Goal: Complete application form: Complete application form

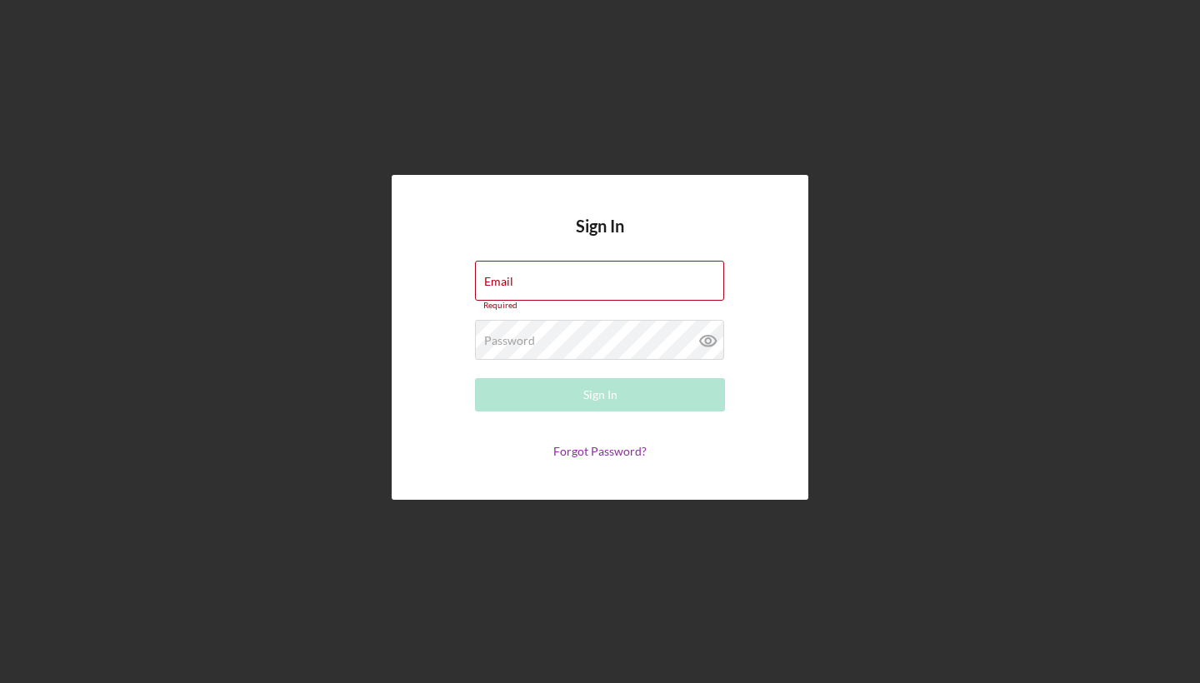
click at [752, 256] on div "Sign In Email Required Password Required Sign In Forgot Password?" at bounding box center [600, 338] width 417 height 326
click at [637, 283] on input "Email" at bounding box center [599, 281] width 249 height 40
type input "contact@friendsofcodeys.org"
click at [600, 391] on button "Sign In" at bounding box center [600, 394] width 250 height 33
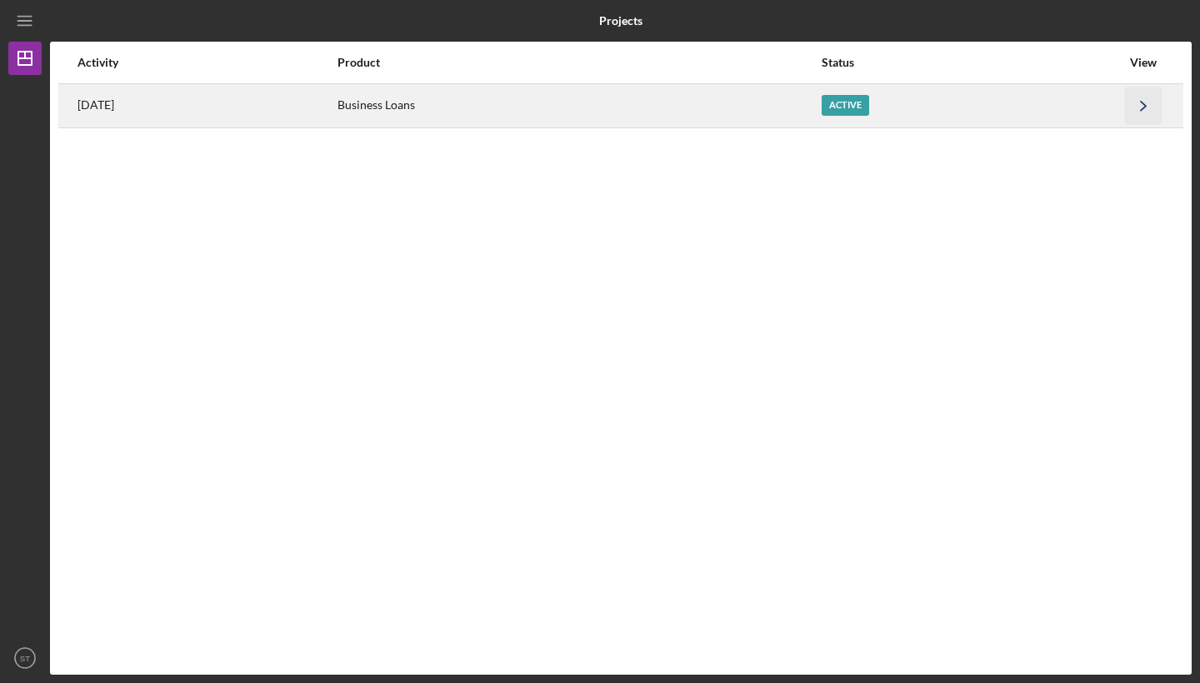
click at [1144, 104] on polyline "button" at bounding box center [1143, 105] width 5 height 9
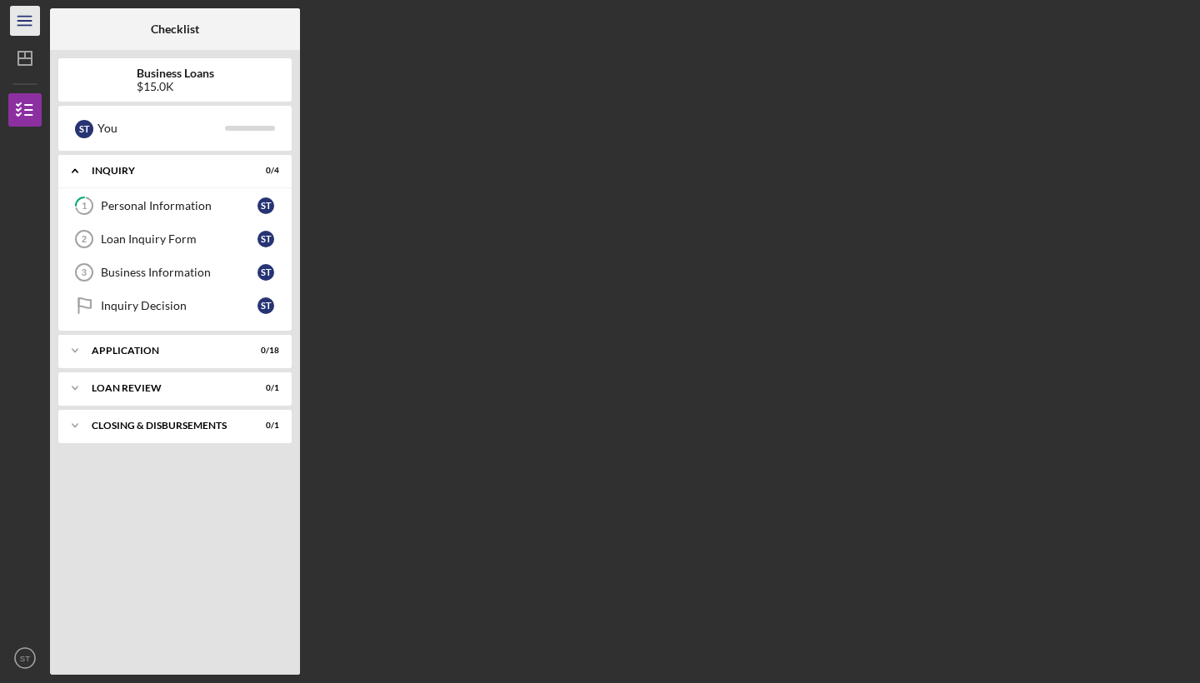
click at [31, 32] on icon "Icon/Menu" at bounding box center [26, 22] width 38 height 38
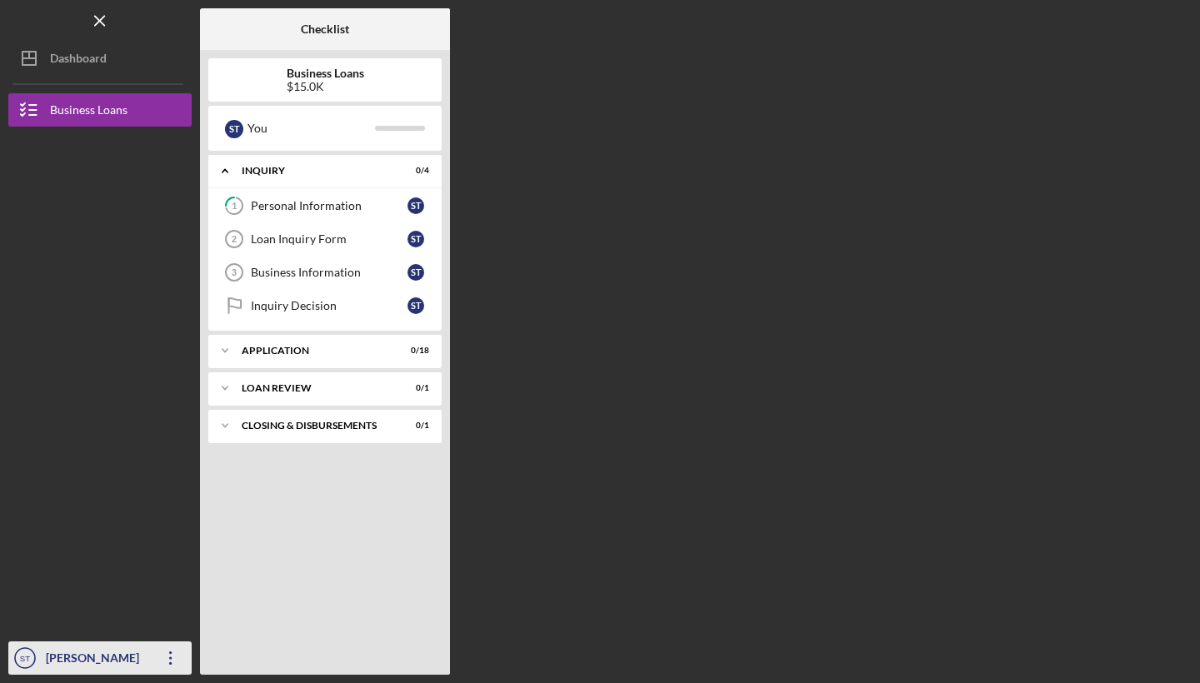
click at [99, 661] on div "Sinnidra Taylor" at bounding box center [96, 661] width 108 height 38
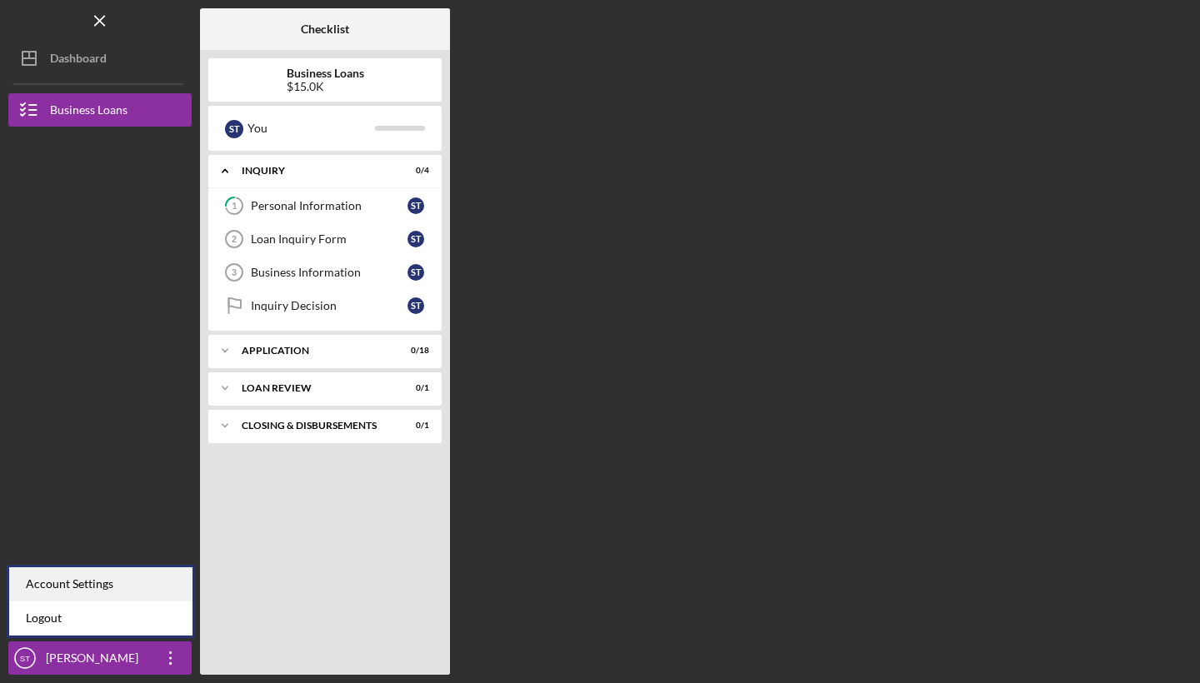
click at [100, 583] on div "Account Settings" at bounding box center [100, 585] width 183 height 34
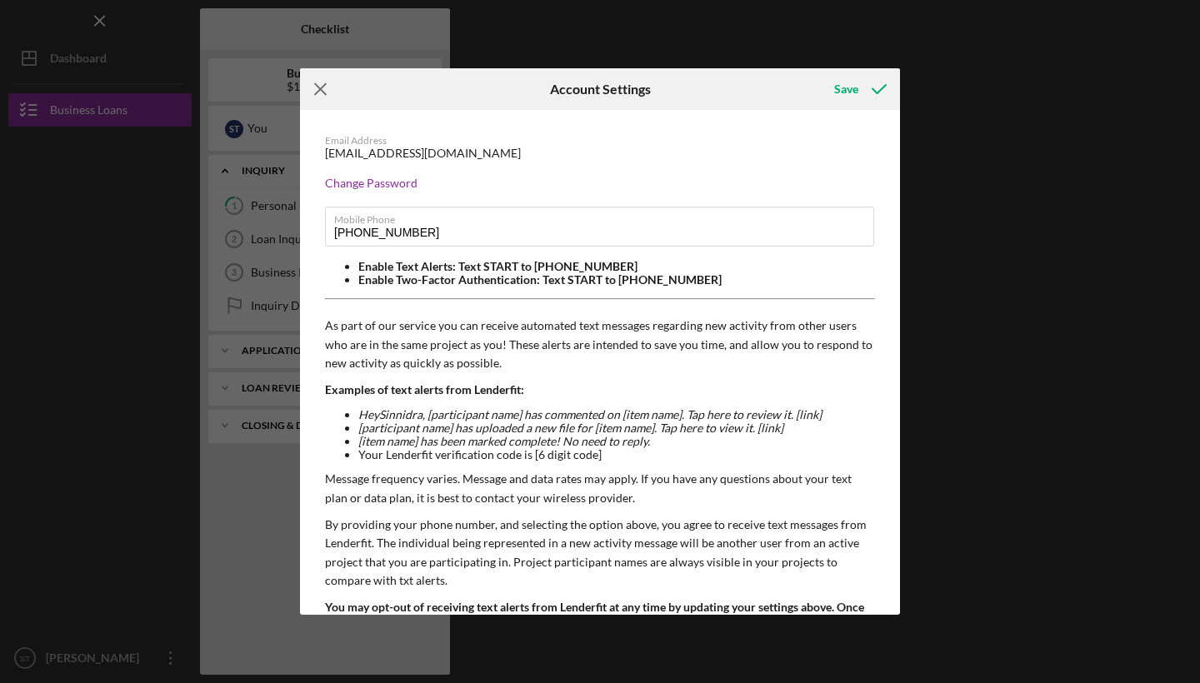
click at [313, 83] on icon "Icon/Menu Close" at bounding box center [321, 89] width 42 height 42
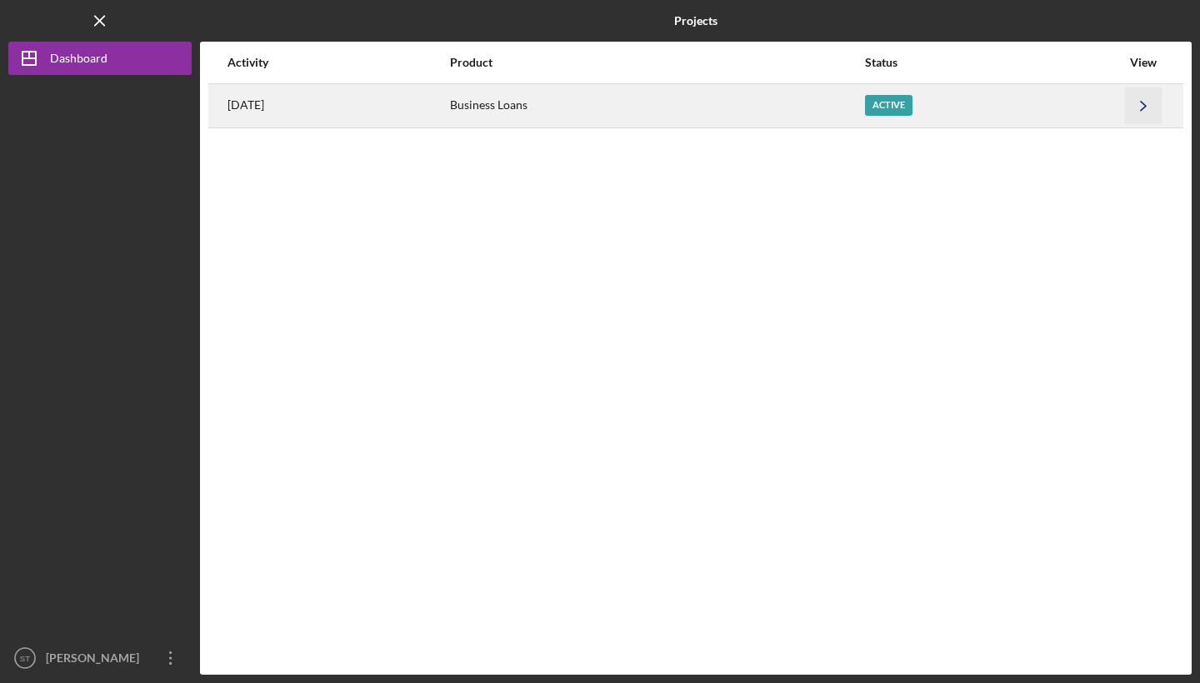
click at [1142, 113] on icon "Icon/Navigate" at bounding box center [1144, 106] width 38 height 38
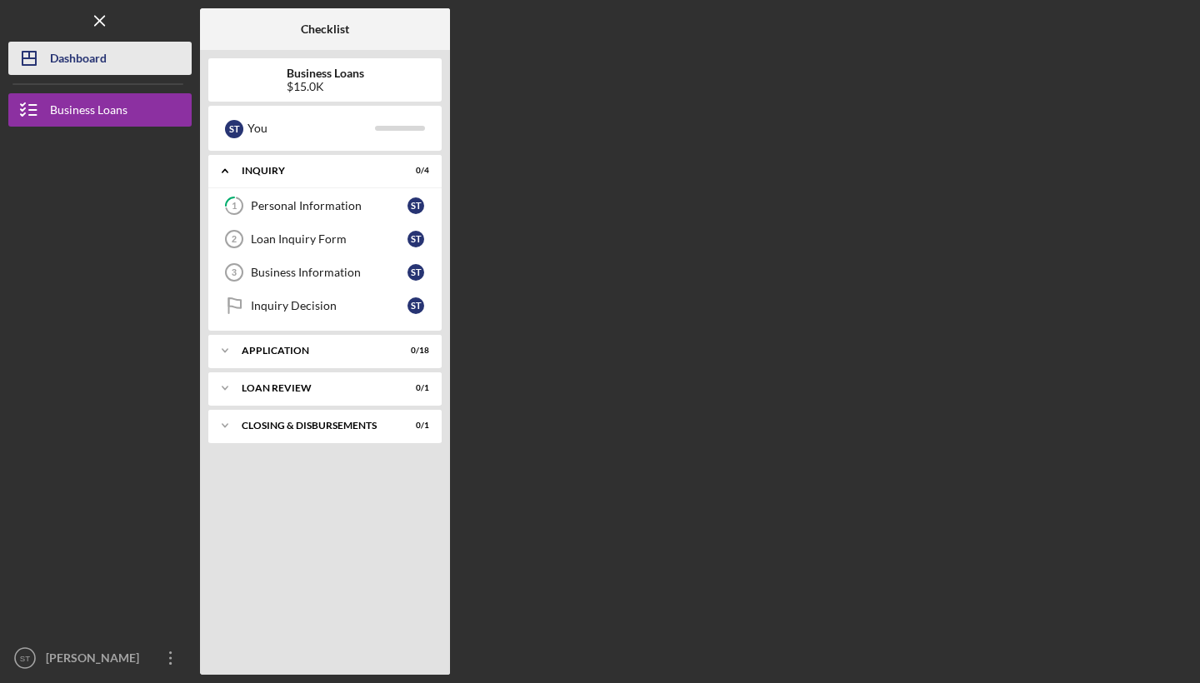
click at [113, 63] on button "Icon/Dashboard Dashboard" at bounding box center [99, 58] width 183 height 33
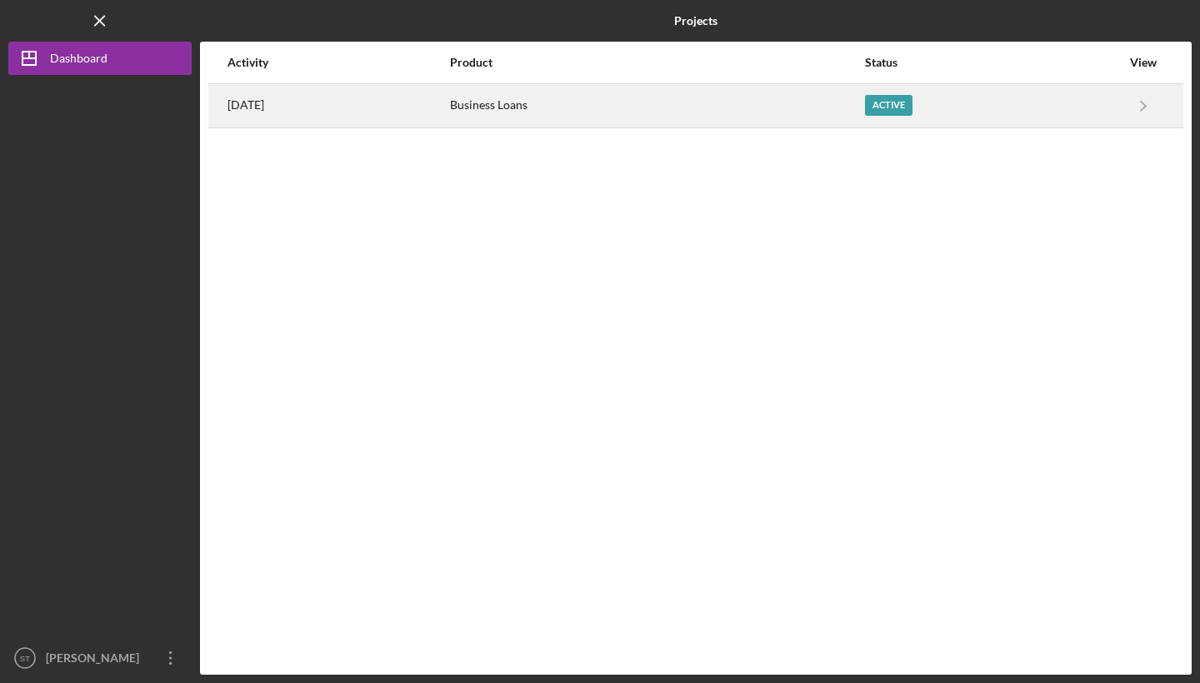
click at [1006, 115] on div "Active" at bounding box center [993, 106] width 256 height 42
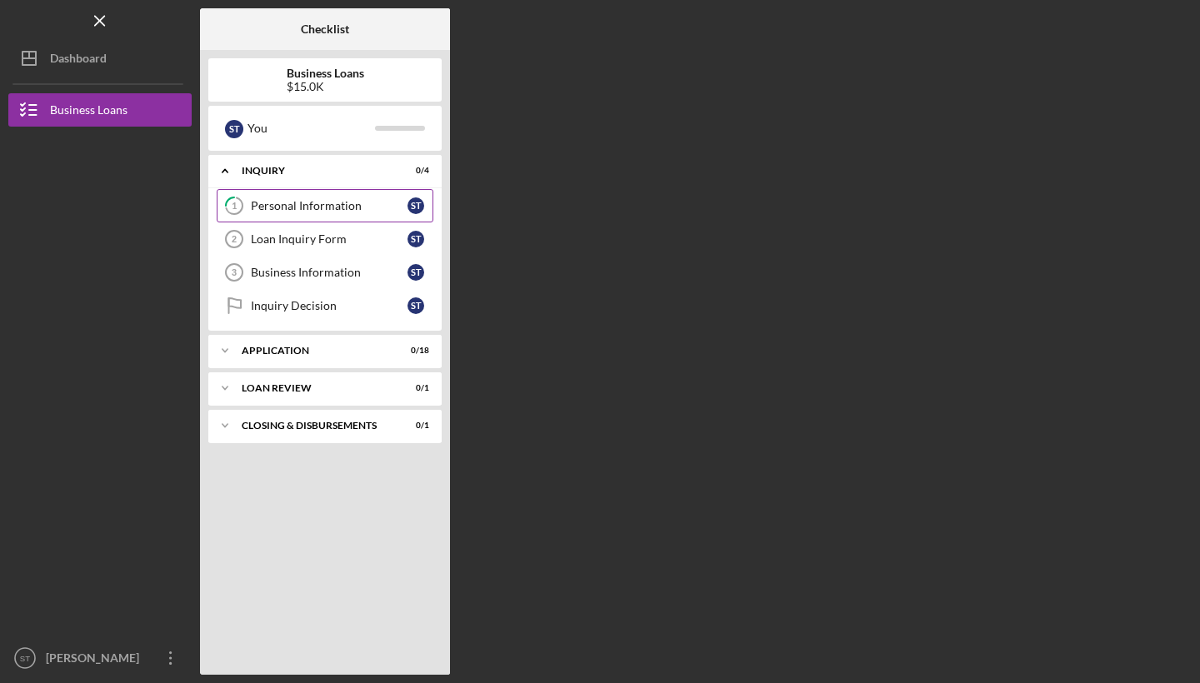
click at [381, 203] on div "Personal Information" at bounding box center [329, 205] width 157 height 13
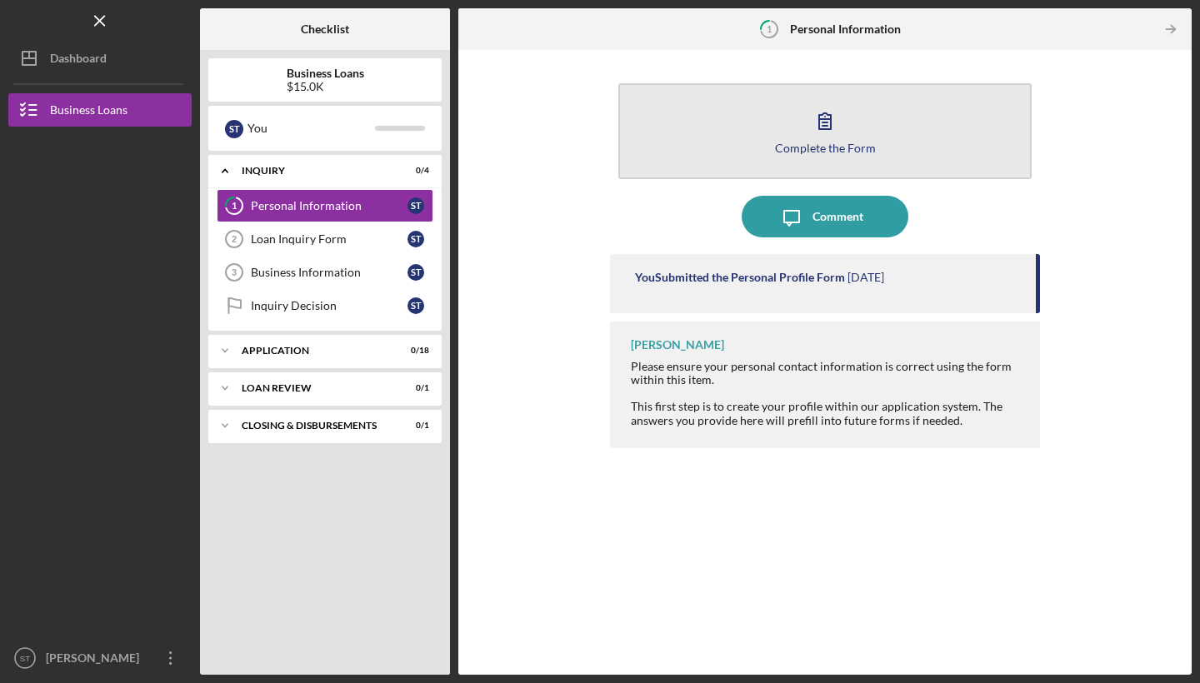
click at [838, 135] on icon "button" at bounding box center [825, 121] width 42 height 42
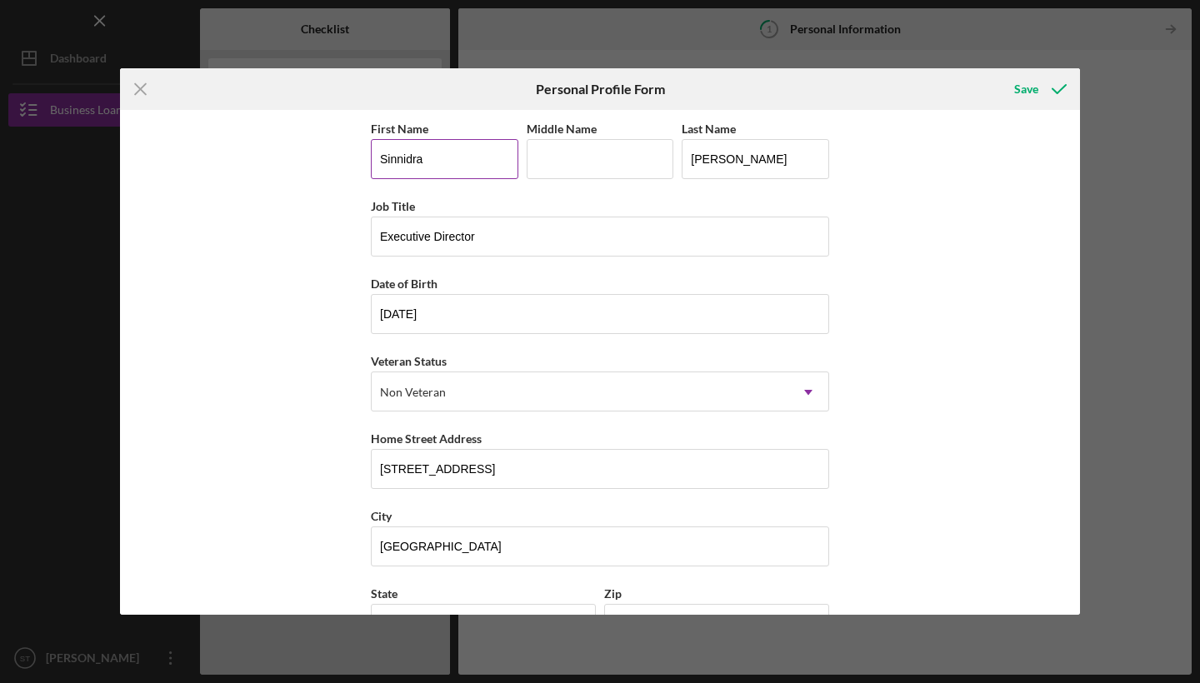
click at [479, 169] on input "Sinnidra" at bounding box center [445, 159] width 148 height 40
type input "Lekeith"
type input "Nathaniel"
type input "T"
type input "Robinson"
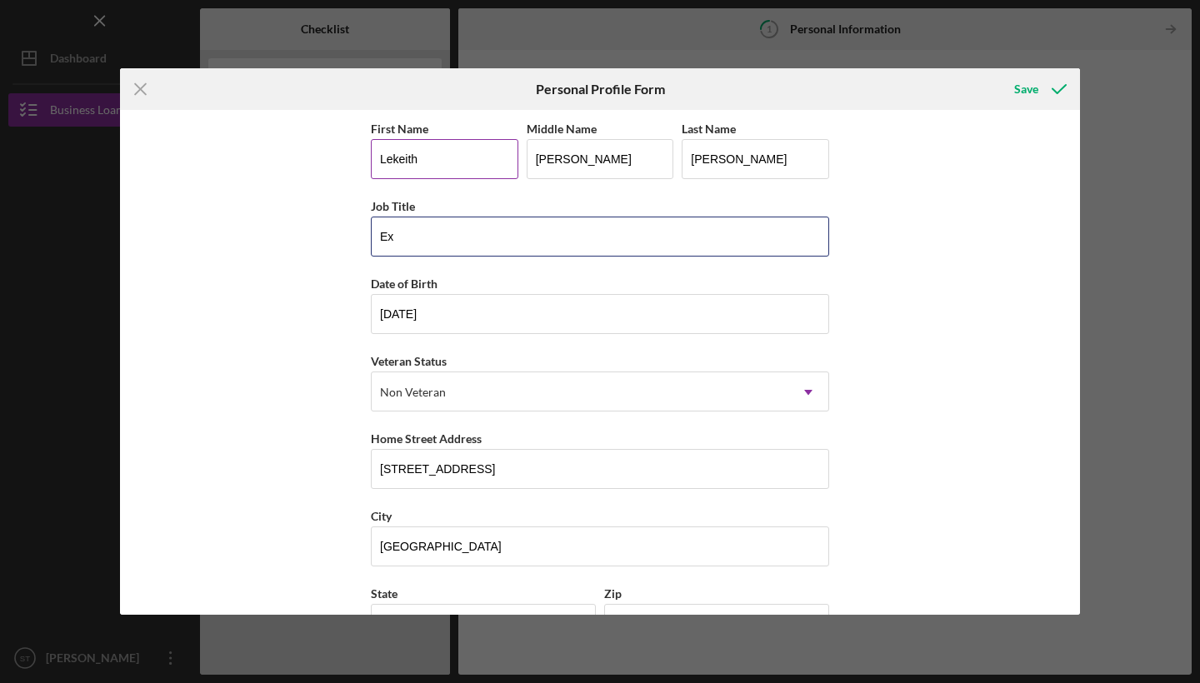
type input "E"
type input "I"
type input "o"
type input "Owner/Operator"
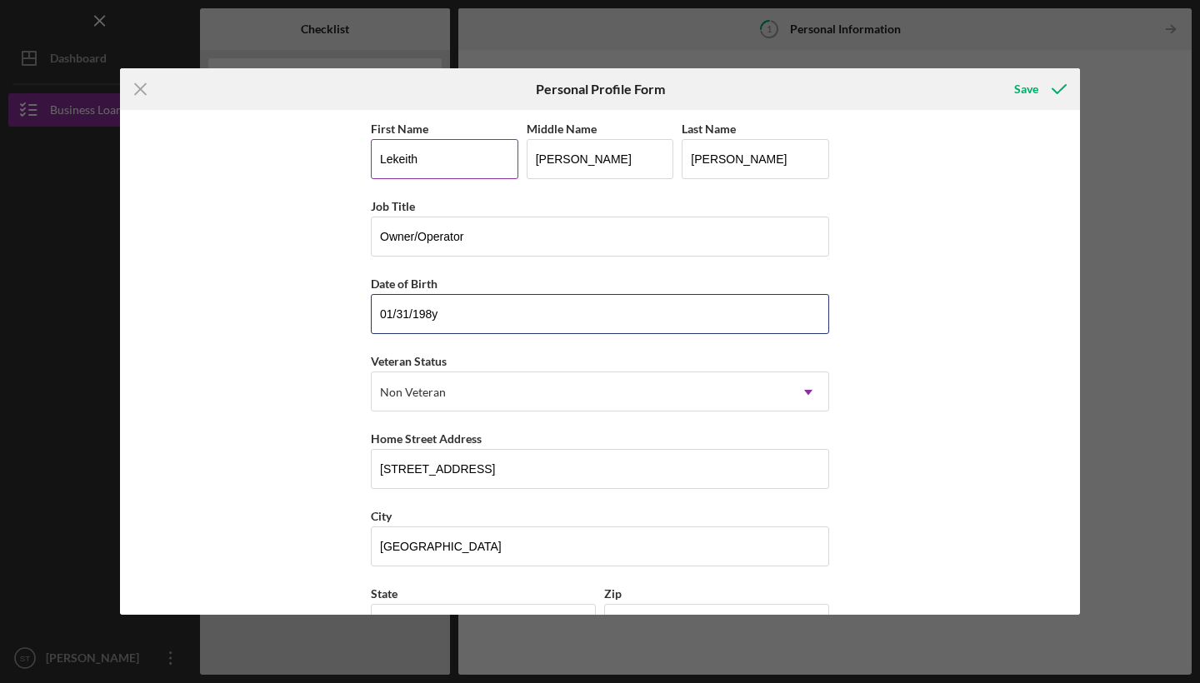
type input "01/31/1982"
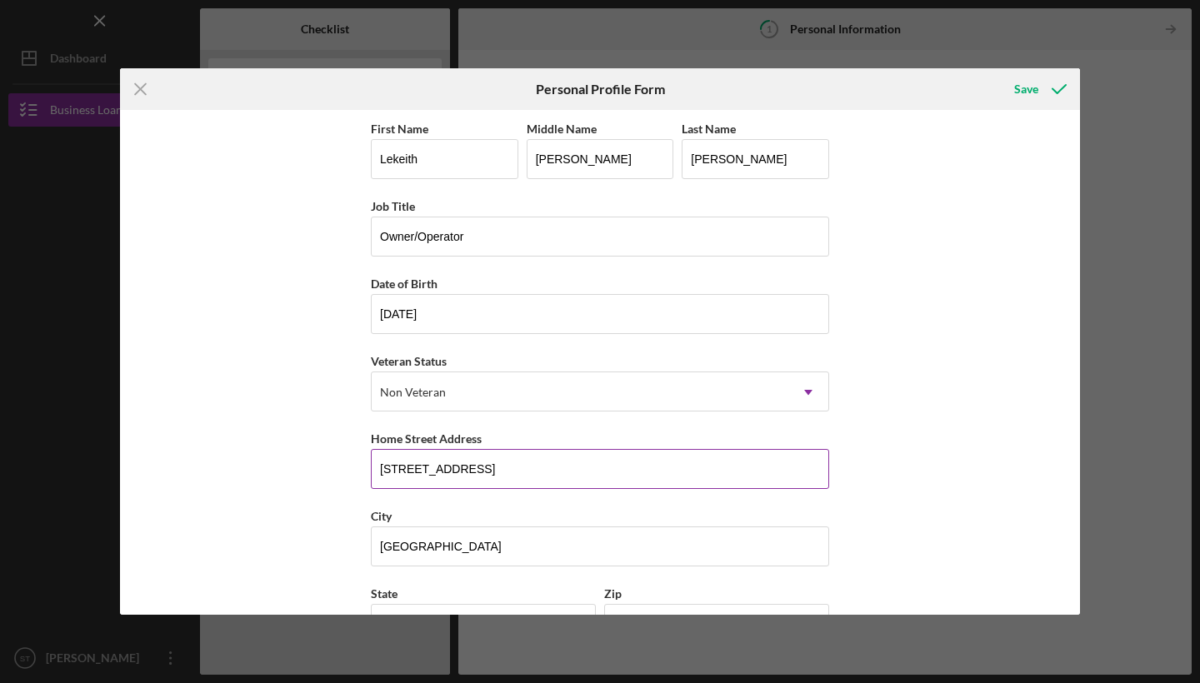
click at [504, 461] on input "3420 S Broad Street" at bounding box center [600, 469] width 458 height 40
type input "2826 Alfred Road"
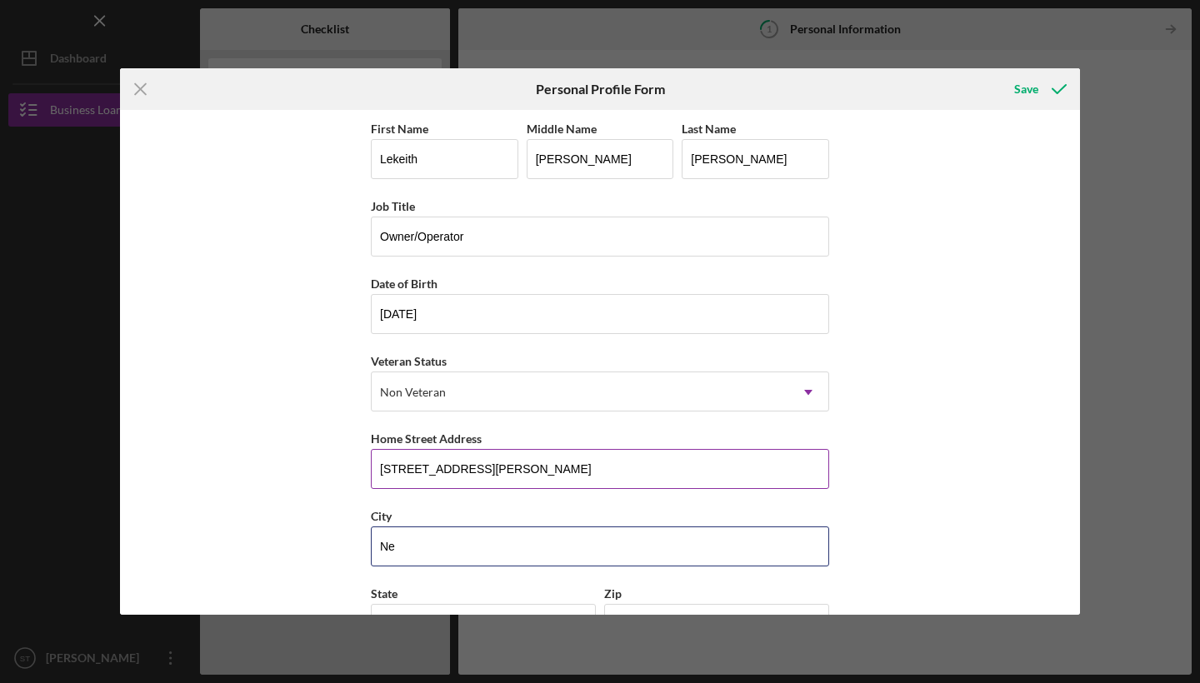
type input "N"
type input "Liberty"
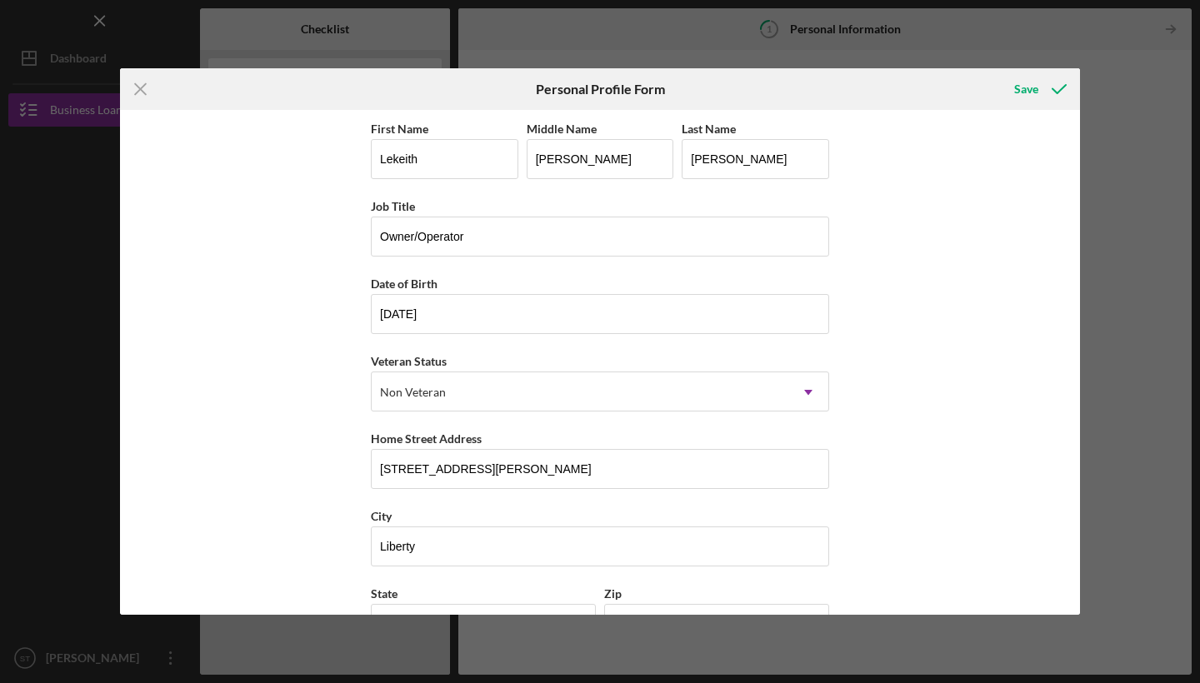
scroll to position [133, 0]
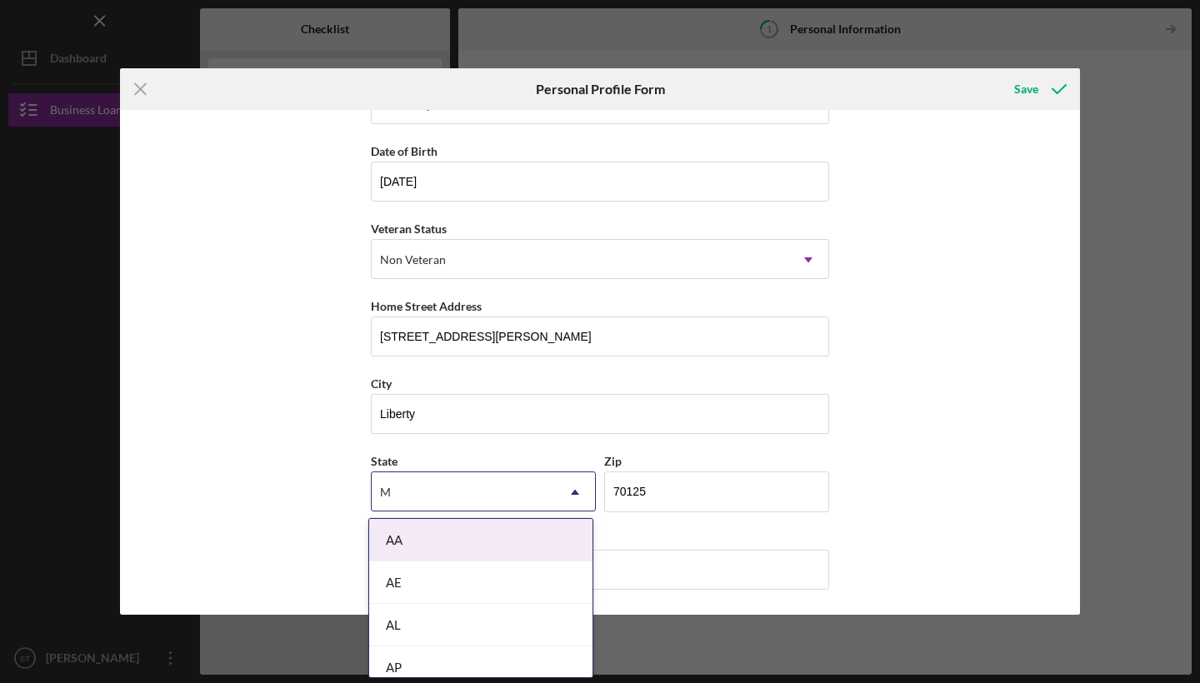
type input "Ms"
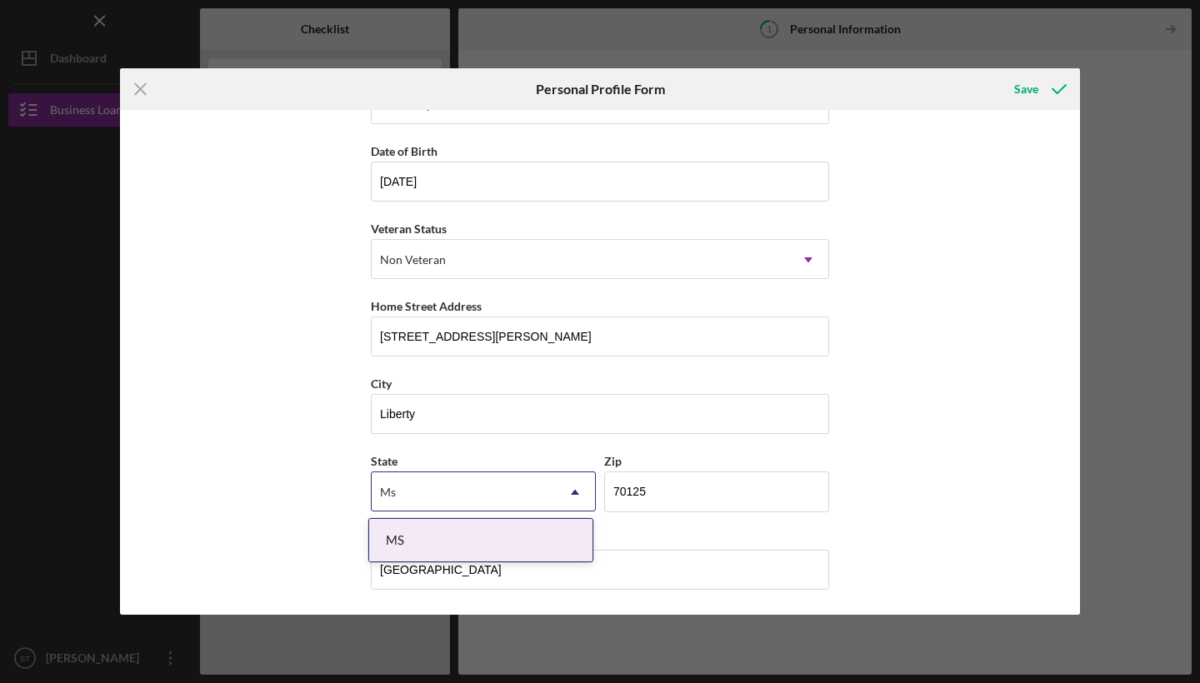
click at [483, 545] on div "MS" at bounding box center [480, 540] width 223 height 43
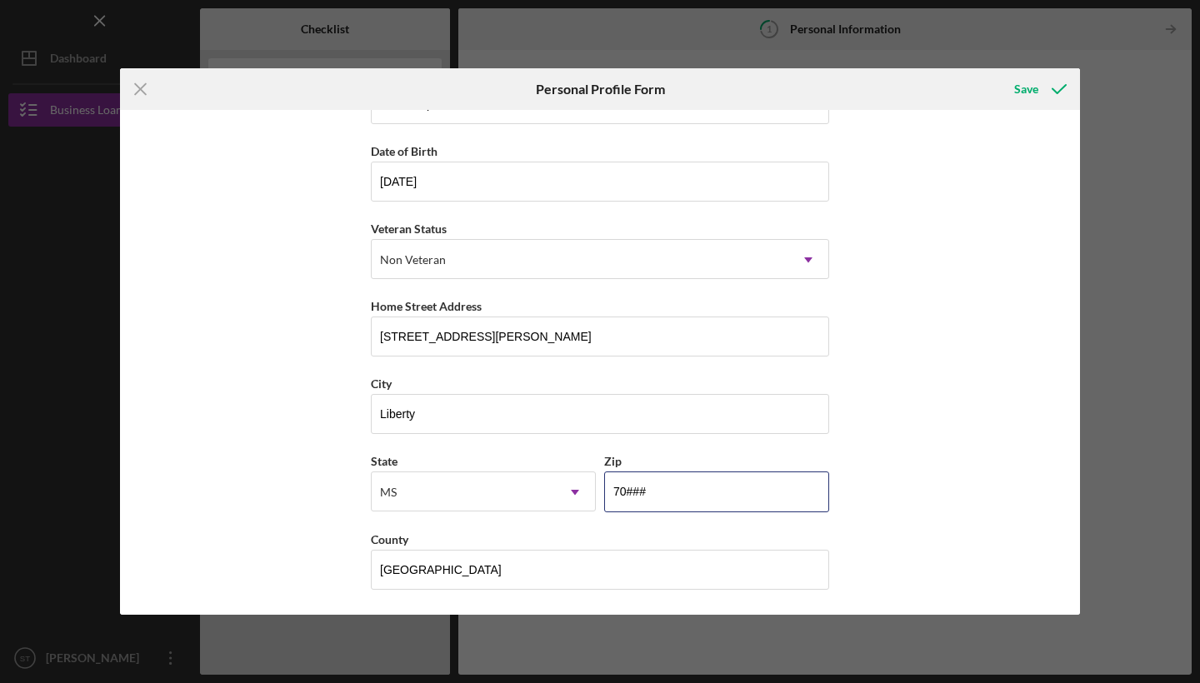
type input "7####"
type input "39645"
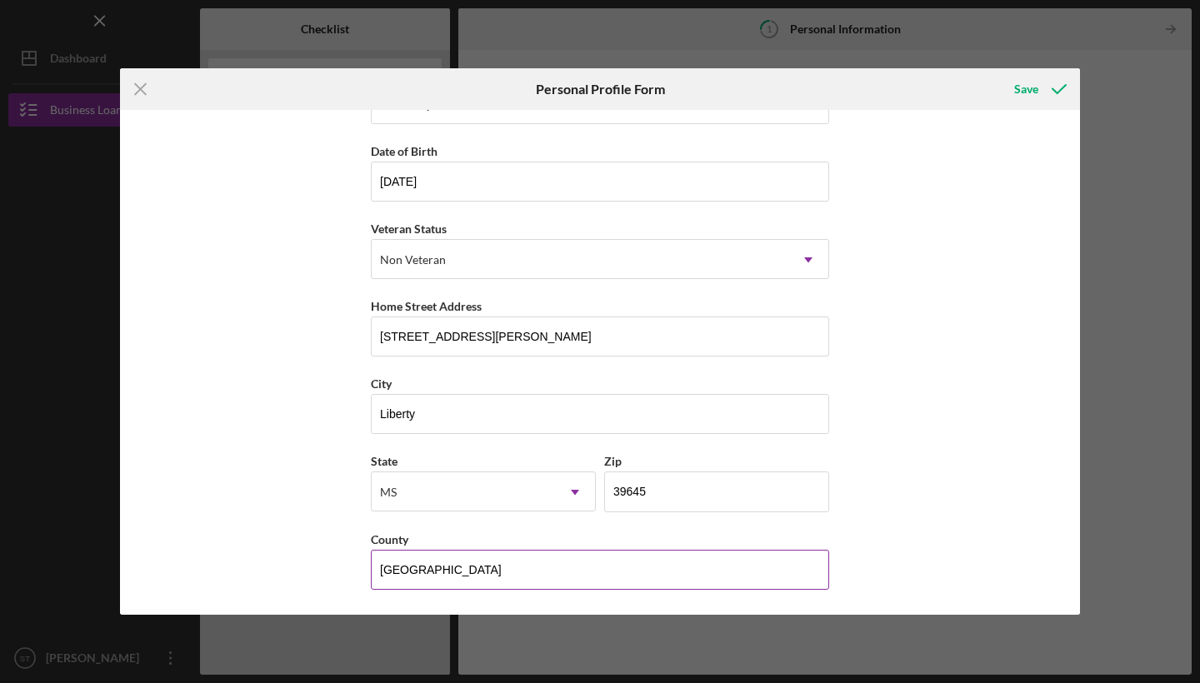
click at [667, 568] on input "Orleans" at bounding box center [600, 570] width 458 height 40
type input "Amite"
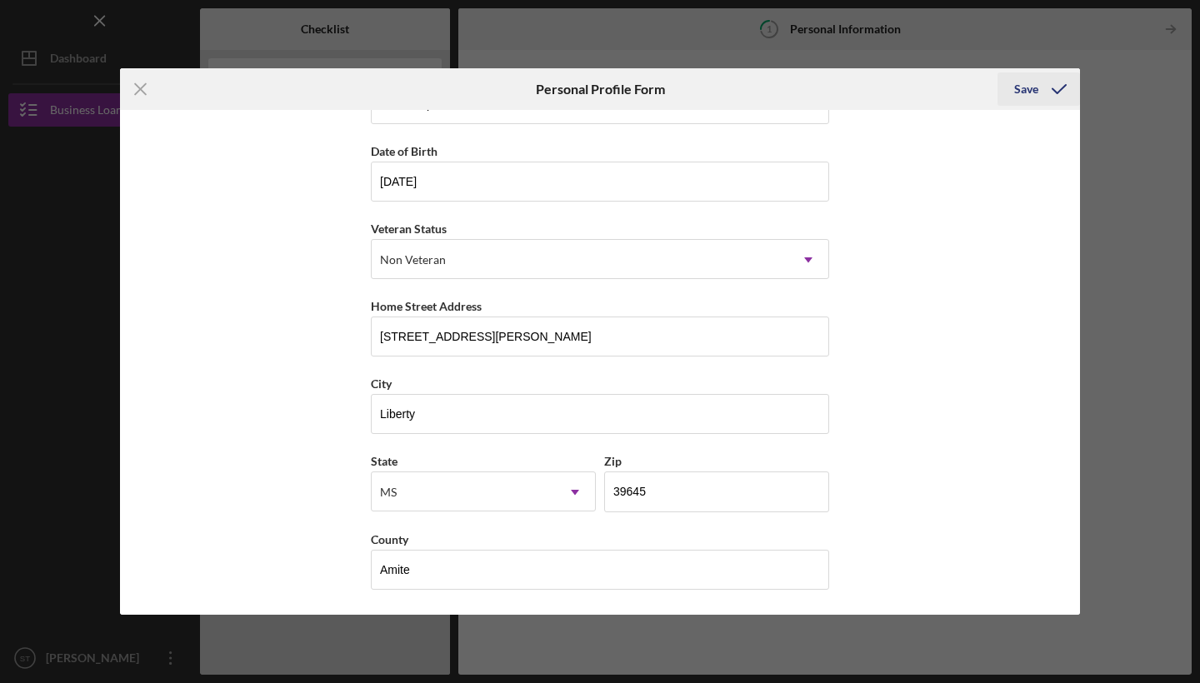
click at [1033, 89] on div "Save" at bounding box center [1026, 89] width 24 height 33
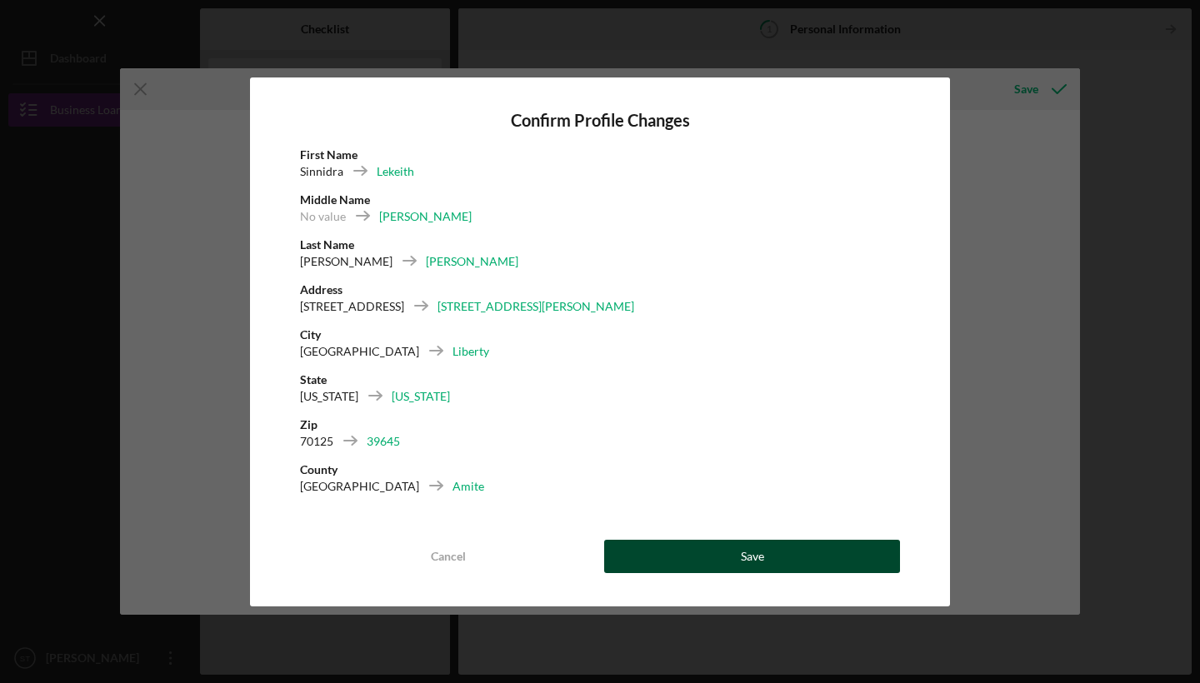
click at [746, 554] on div "Save" at bounding box center [752, 556] width 23 height 33
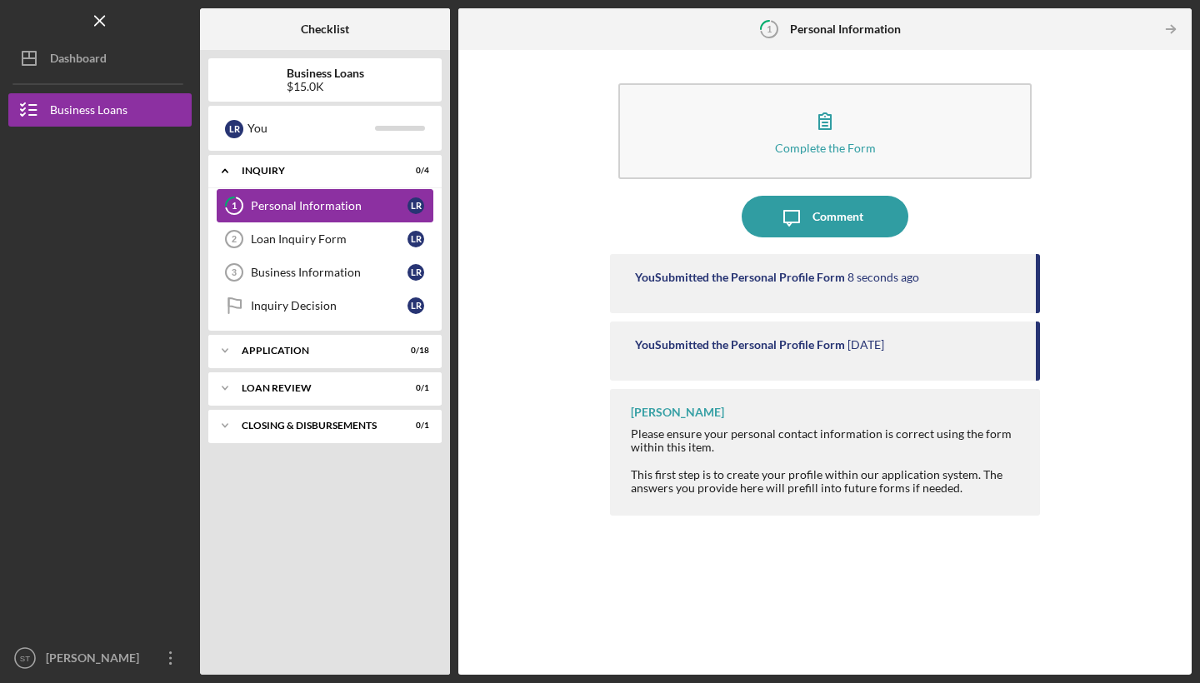
click at [369, 199] on div "Personal Information" at bounding box center [329, 205] width 157 height 13
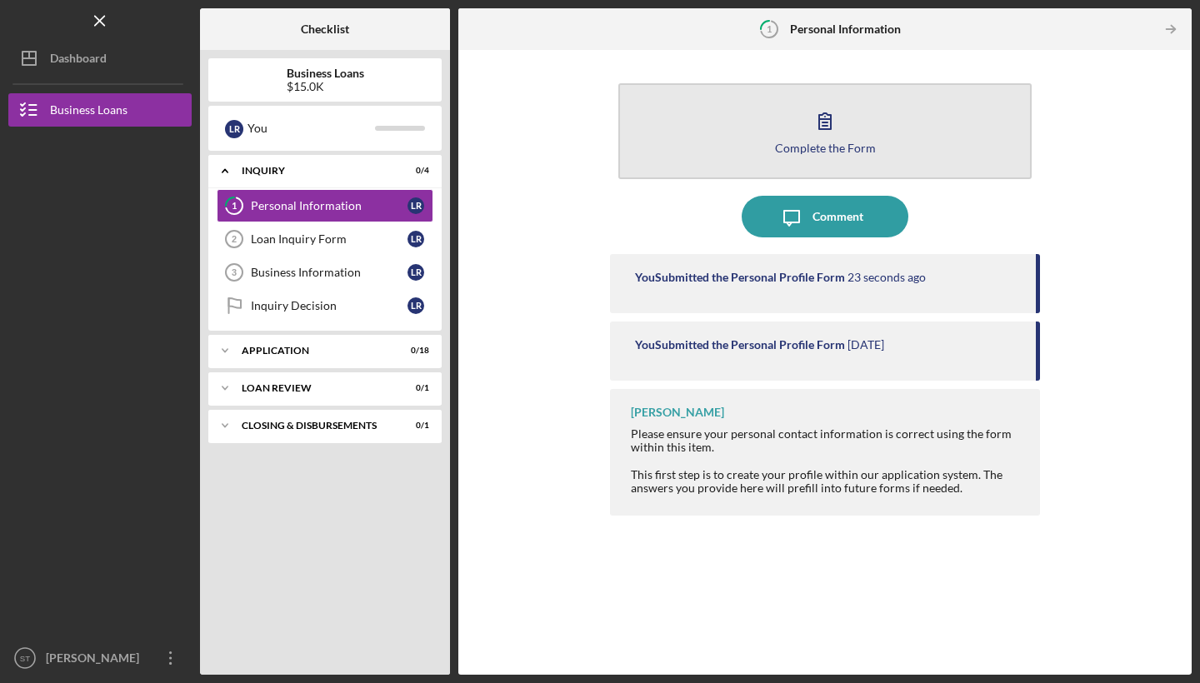
click at [820, 121] on icon "button" at bounding box center [825, 121] width 12 height 16
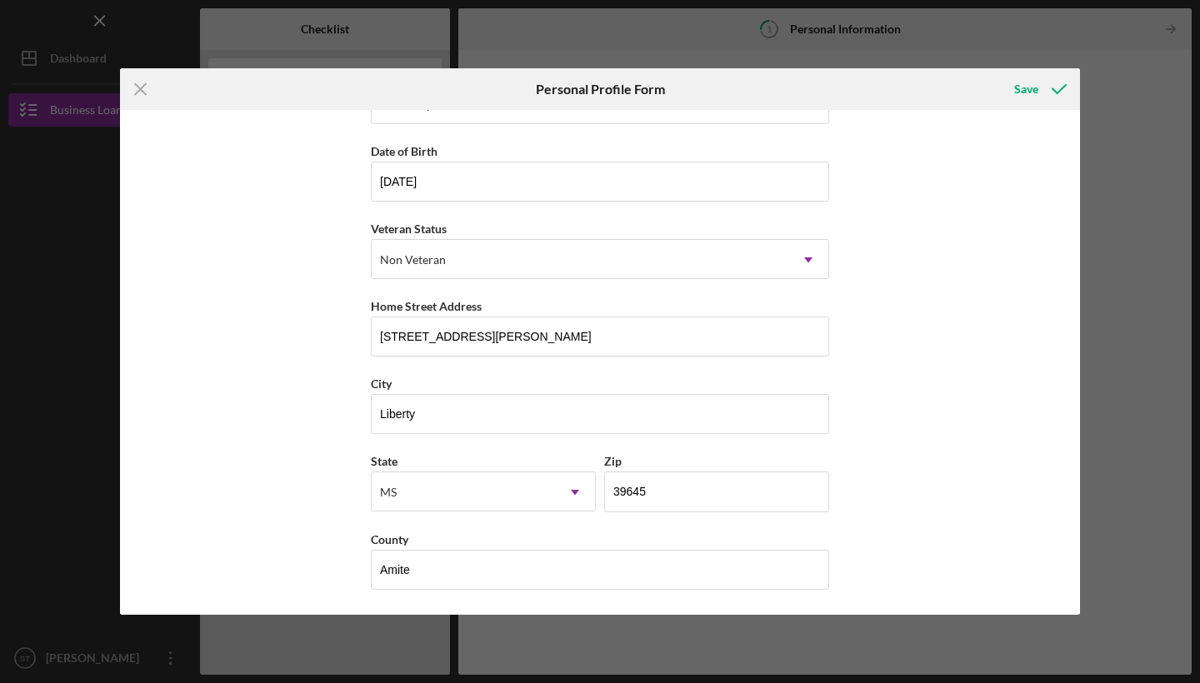
scroll to position [133, 0]
click at [1041, 92] on icon "submit" at bounding box center [1059, 89] width 42 height 42
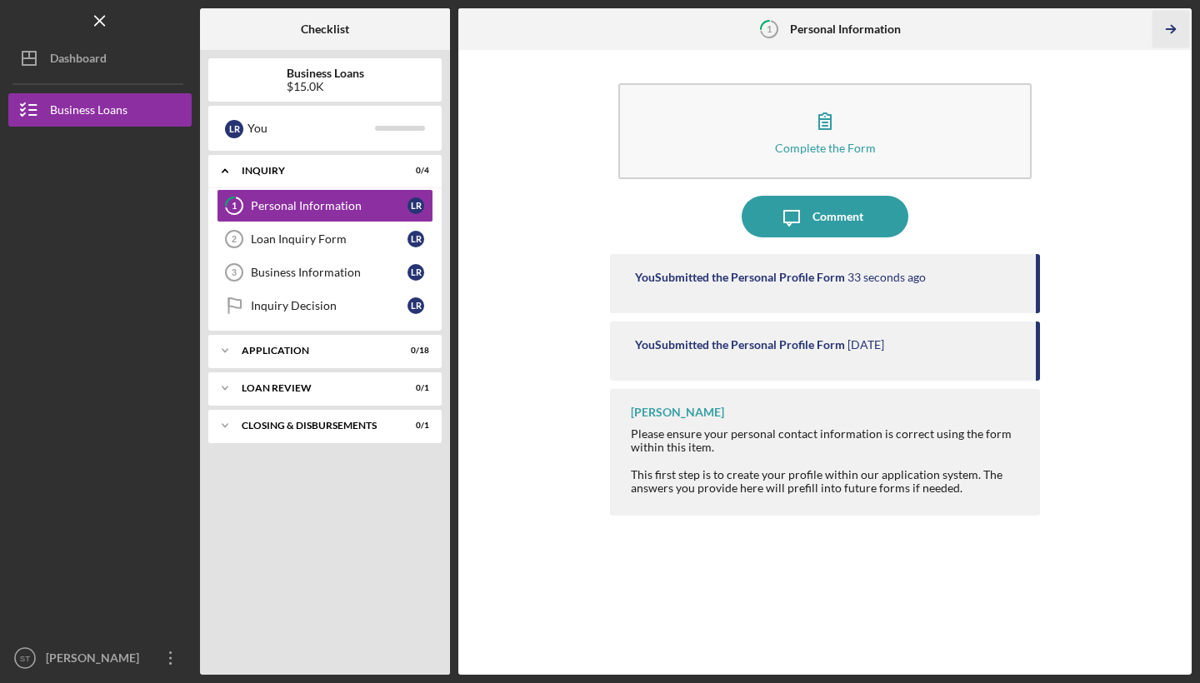
click at [1171, 23] on icon "Icon/Table Pagination Arrow" at bounding box center [1171, 30] width 38 height 38
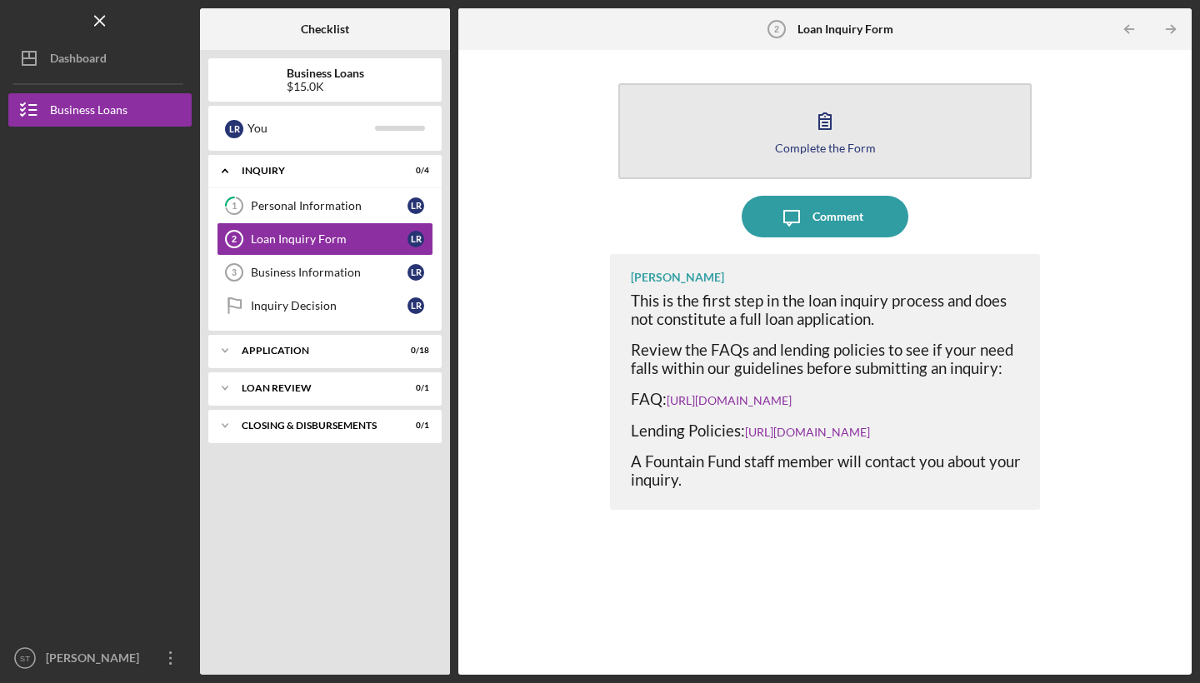
click at [845, 139] on button "Complete the Form Form" at bounding box center [824, 131] width 413 height 96
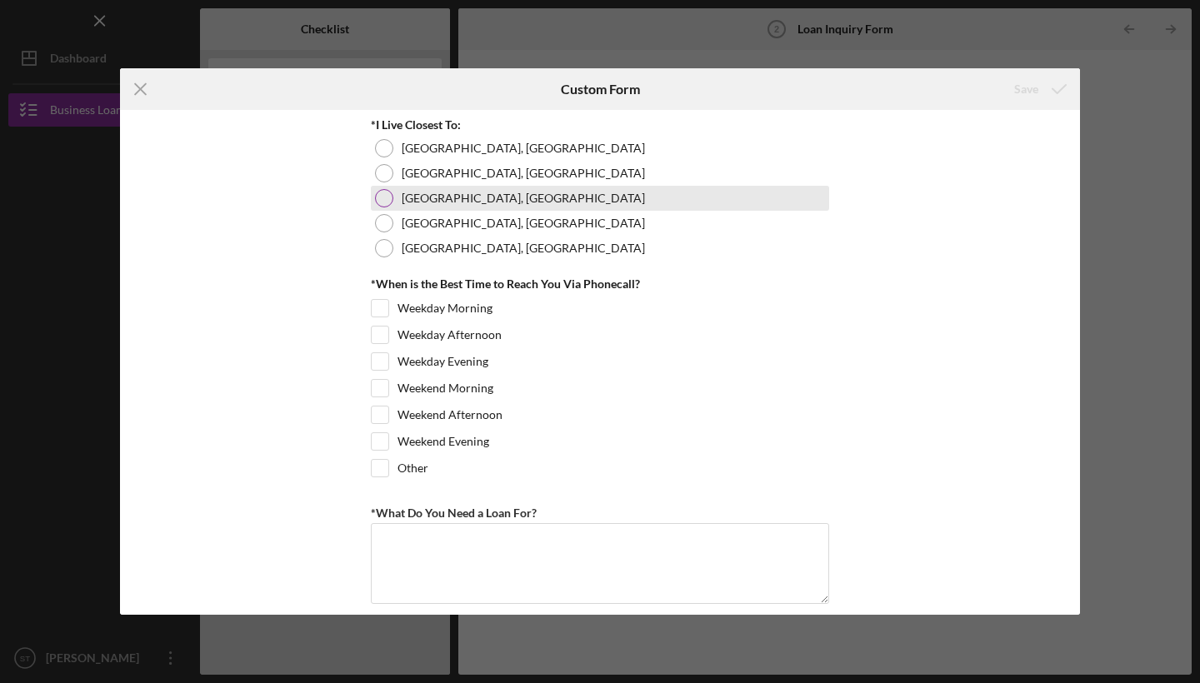
click at [378, 194] on div at bounding box center [384, 198] width 18 height 18
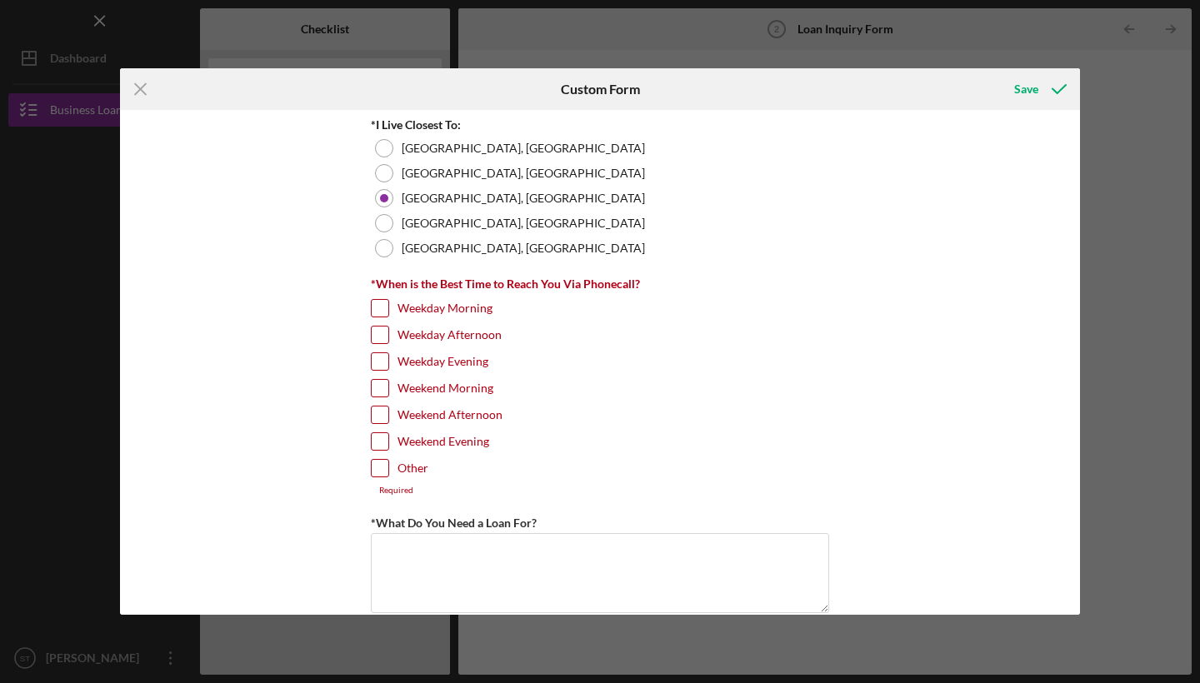
click at [381, 441] on input "Weekend Evening" at bounding box center [380, 441] width 17 height 17
checkbox input "true"
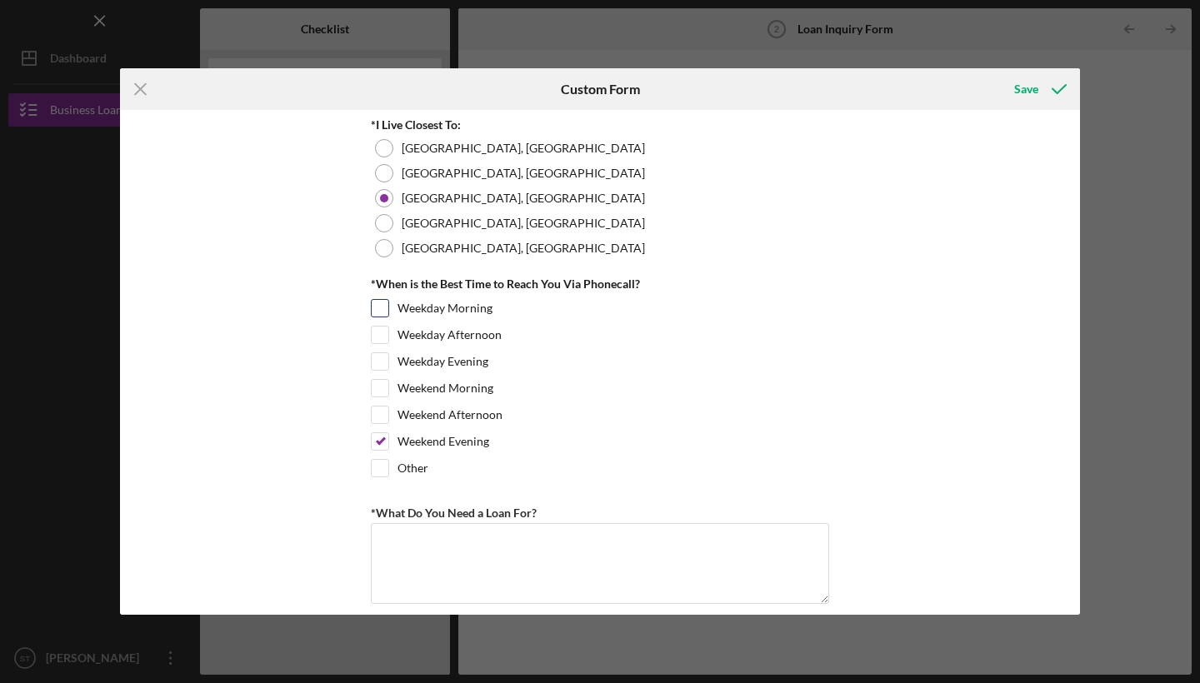
click at [383, 304] on input "Weekday Morning" at bounding box center [380, 308] width 17 height 17
checkbox input "true"
click at [381, 442] on input "Weekend Evening" at bounding box center [380, 441] width 17 height 17
checkbox input "false"
click at [378, 394] on input "Weekend Morning" at bounding box center [380, 388] width 17 height 17
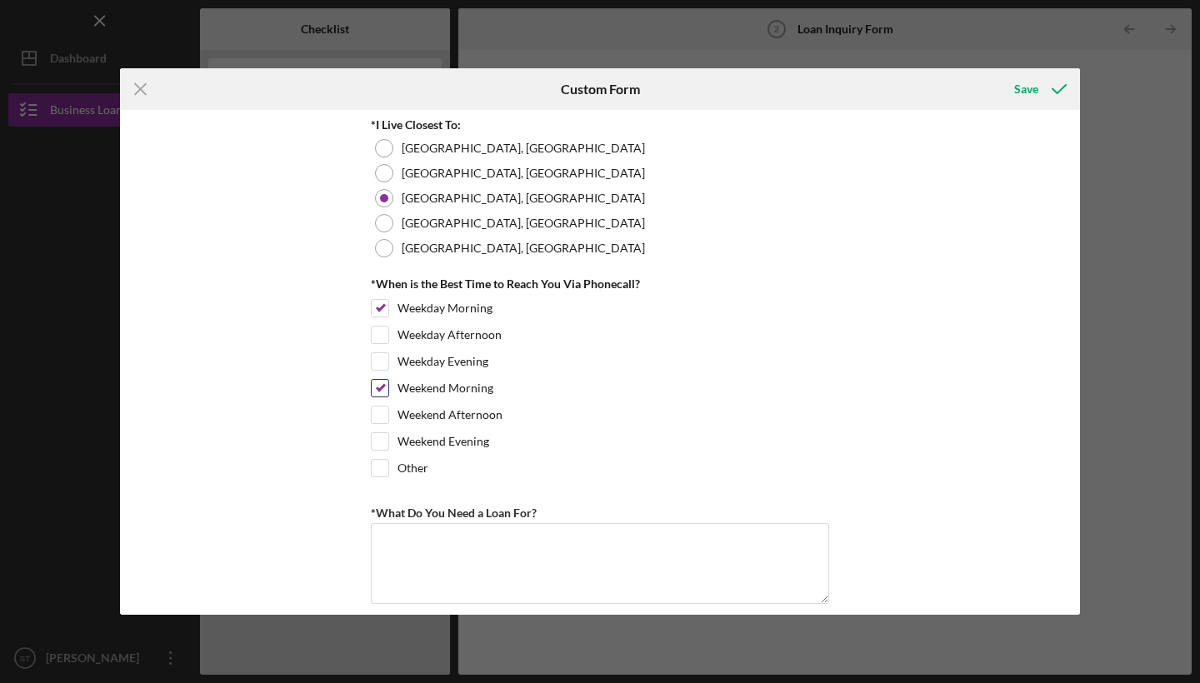
click at [378, 393] on input "Weekend Morning" at bounding box center [380, 388] width 17 height 17
checkbox input "false"
click at [383, 337] on input "Weekday Afternoon" at bounding box center [380, 335] width 17 height 17
click at [381, 333] on input "Weekday Afternoon" at bounding box center [380, 335] width 17 height 17
checkbox input "false"
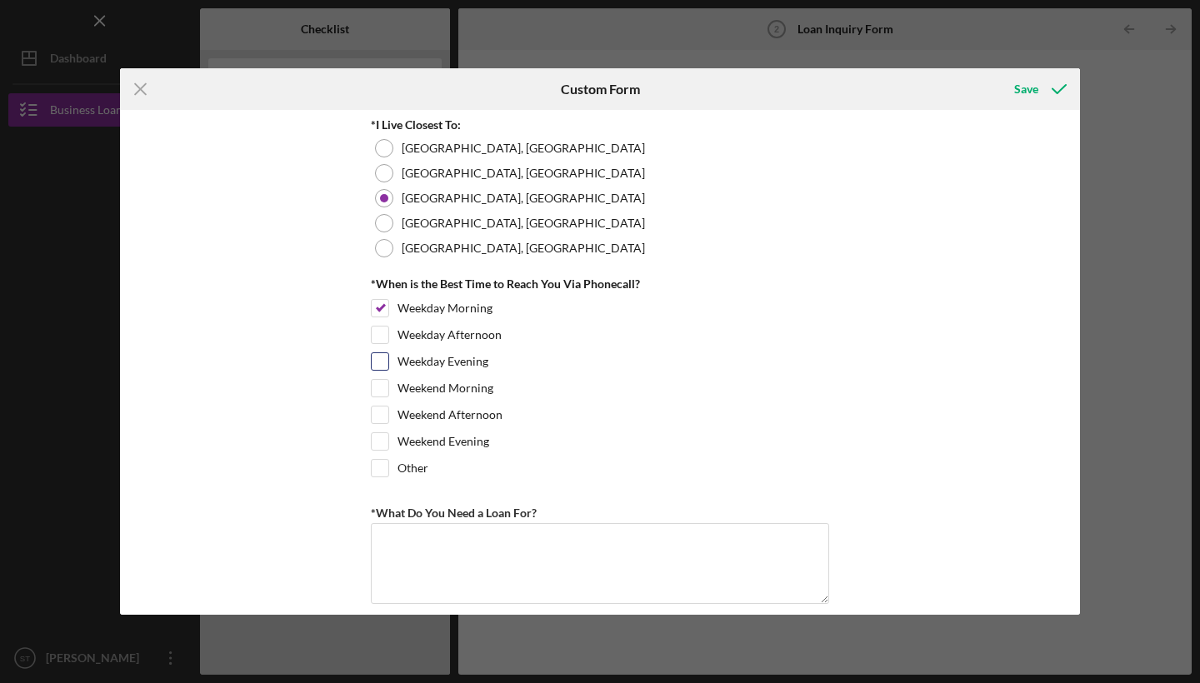
click at [383, 360] on input "Weekday Evening" at bounding box center [380, 361] width 17 height 17
checkbox input "true"
click at [515, 573] on textarea "*What Do You Need a Loan For?" at bounding box center [600, 563] width 458 height 80
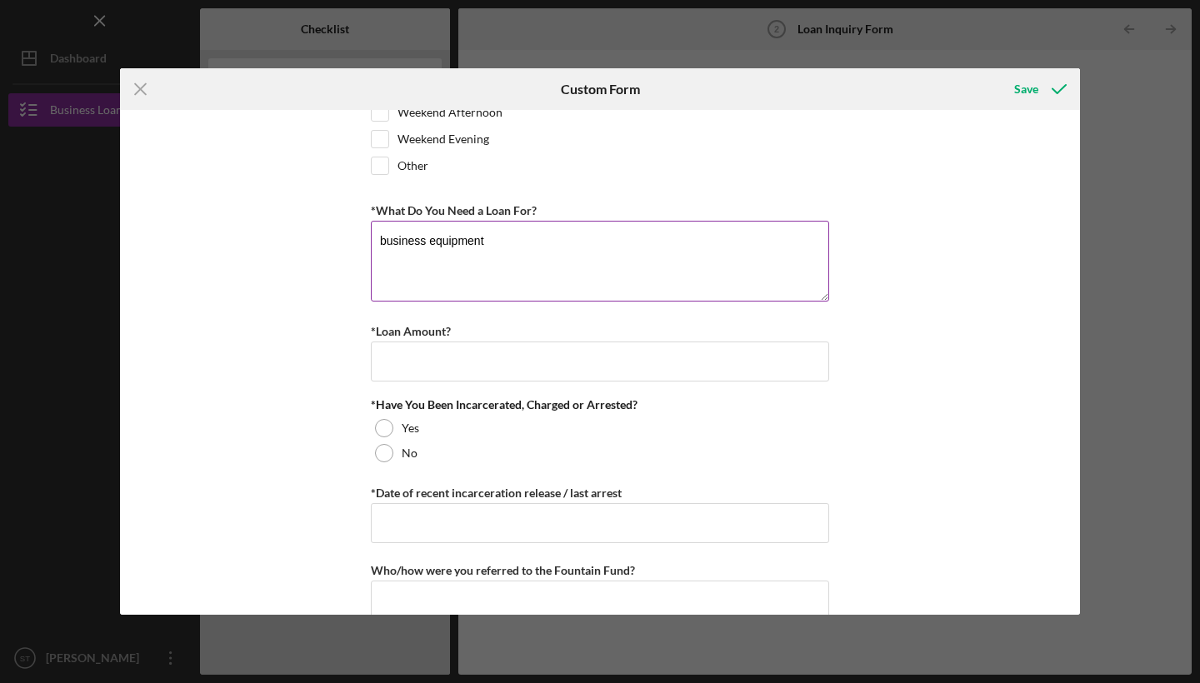
scroll to position [320, 0]
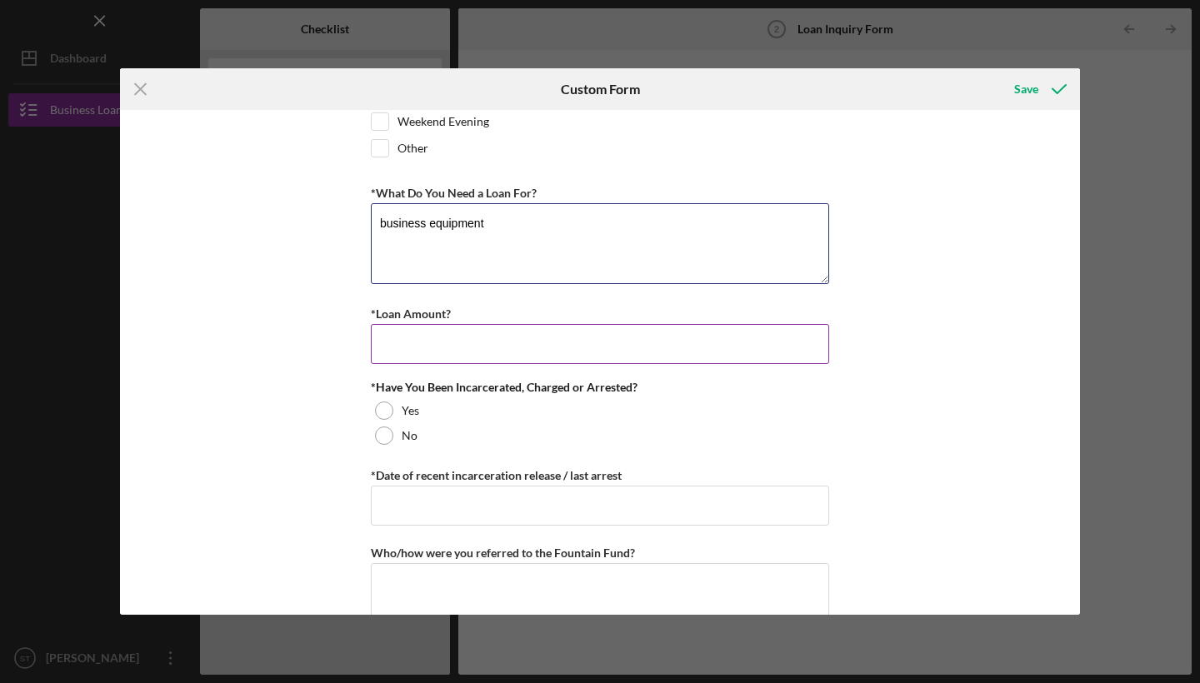
type textarea "business equipment"
click at [487, 325] on input "*Loan Amount?" at bounding box center [600, 344] width 458 height 40
type input "$15,000"
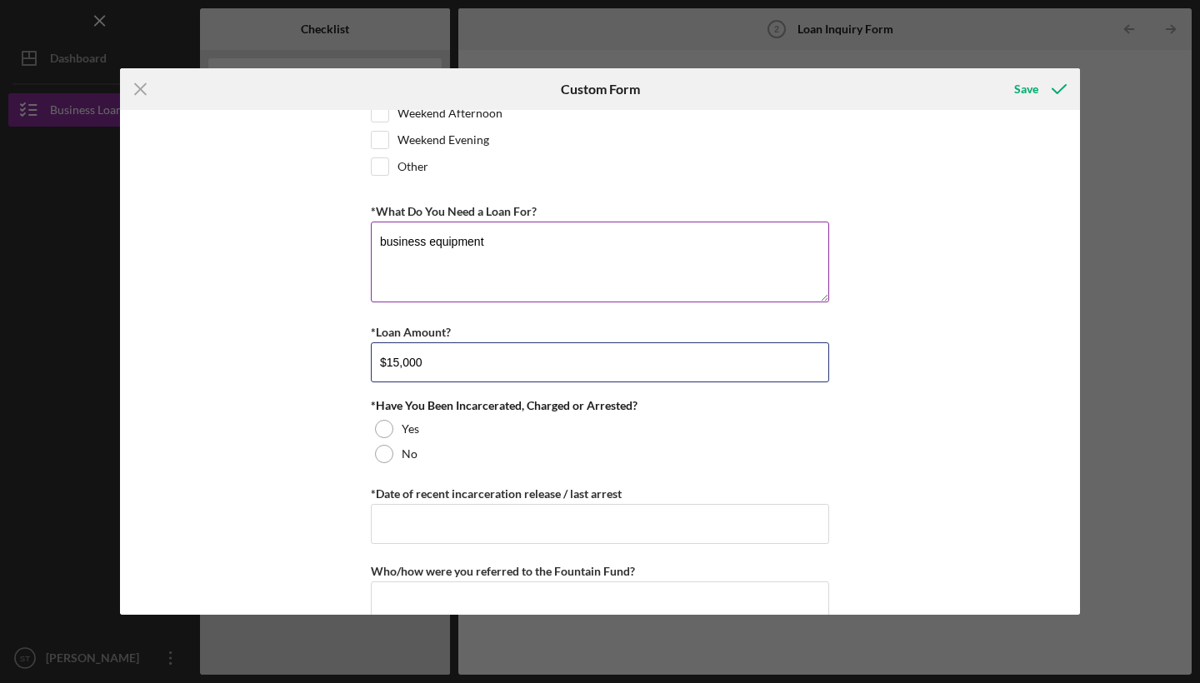
scroll to position [328, 0]
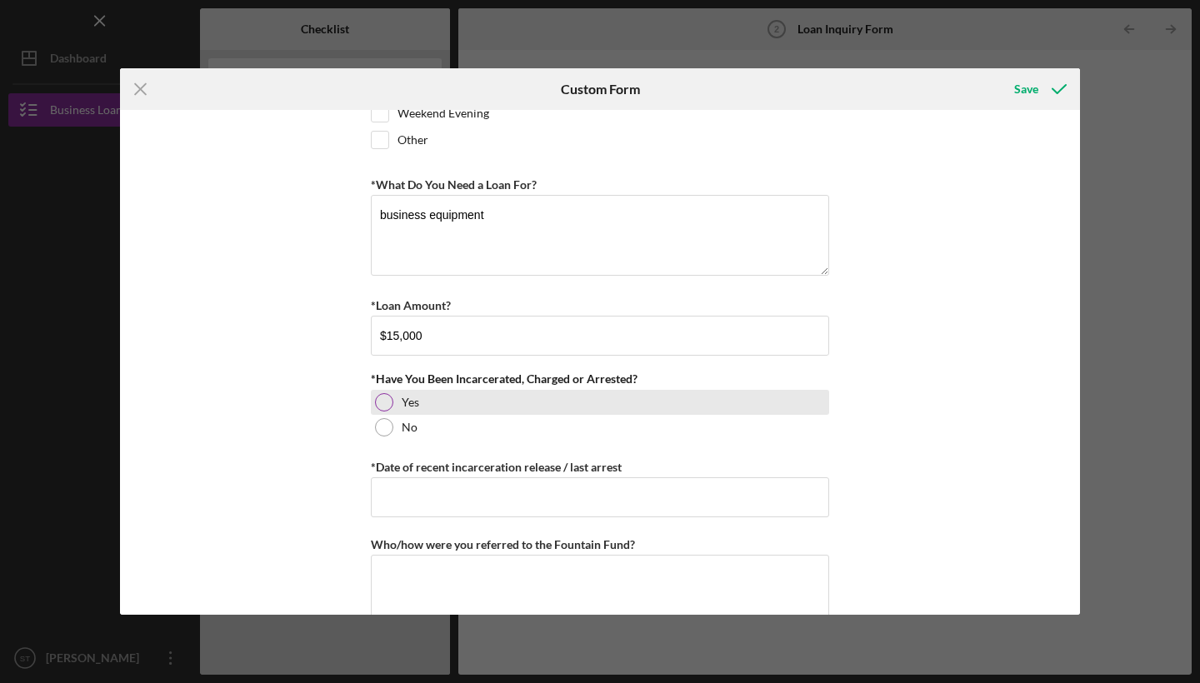
click at [388, 405] on div at bounding box center [384, 402] width 18 height 18
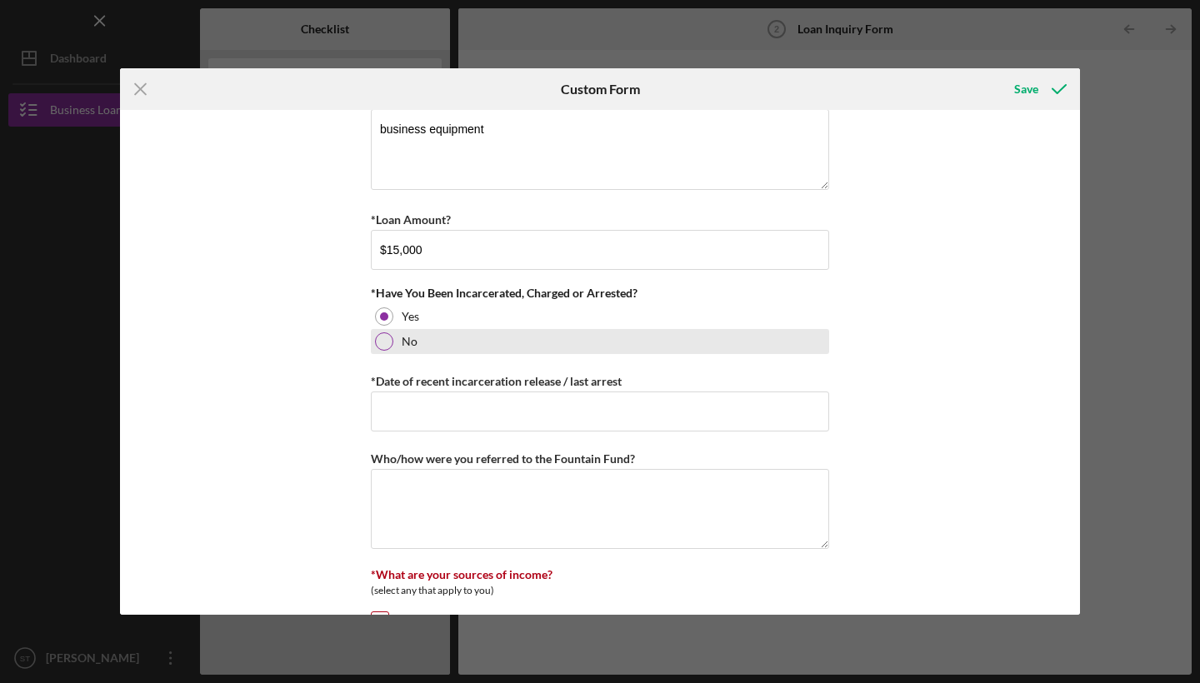
scroll to position [420, 0]
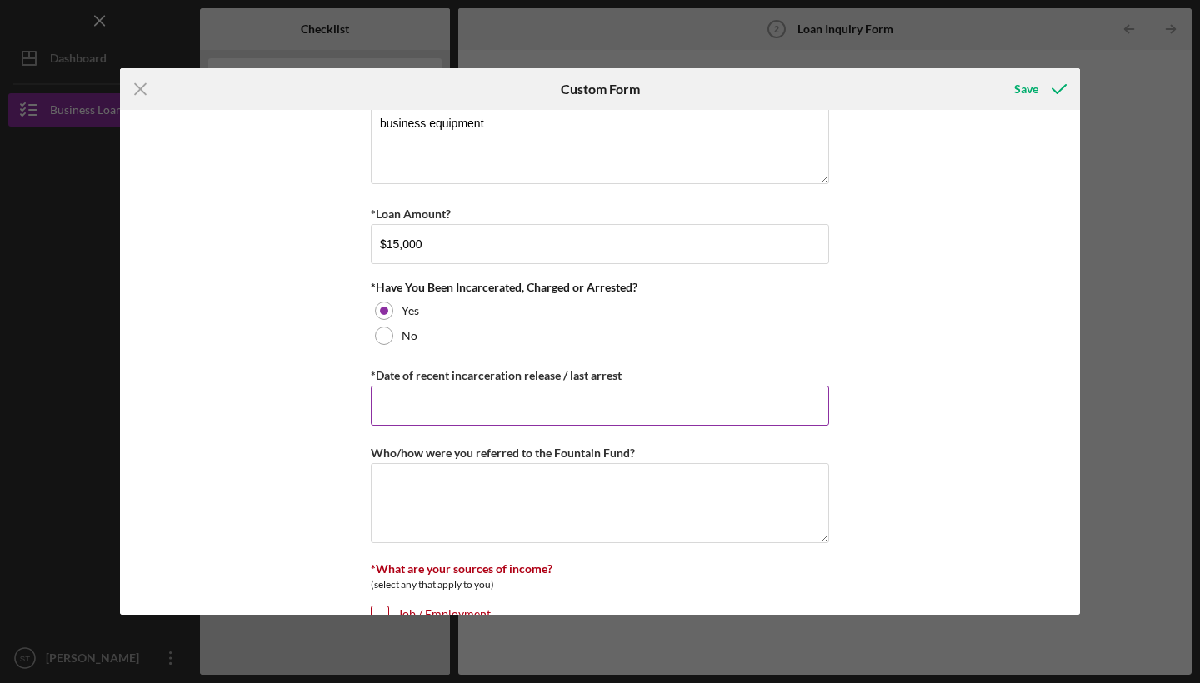
click at [513, 408] on input "*Date of recent incarceration release / last arrest" at bounding box center [600, 406] width 458 height 40
type input "01/02/2015"
click at [505, 500] on textarea "Who/how were you referred to the Fountain Fund?" at bounding box center [600, 503] width 458 height 80
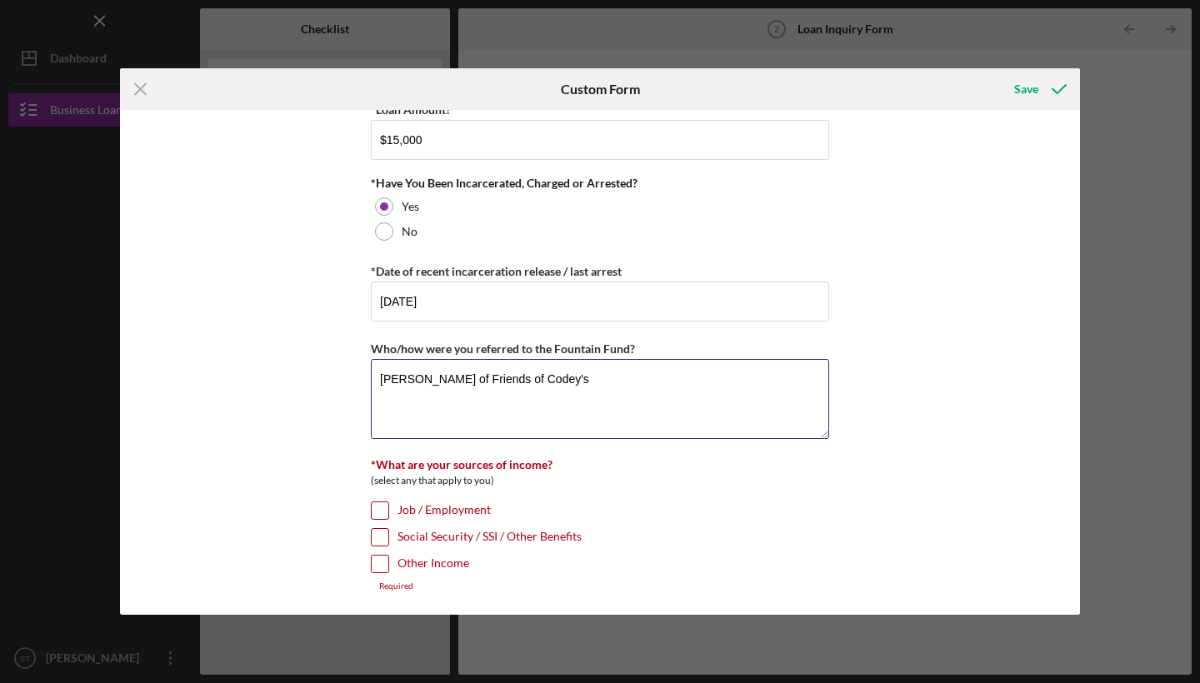
scroll to position [523, 0]
type textarea "Sinnidra Taylor of Friends of Codey's"
click at [380, 508] on input "Job / Employment" at bounding box center [380, 511] width 17 height 17
checkbox input "true"
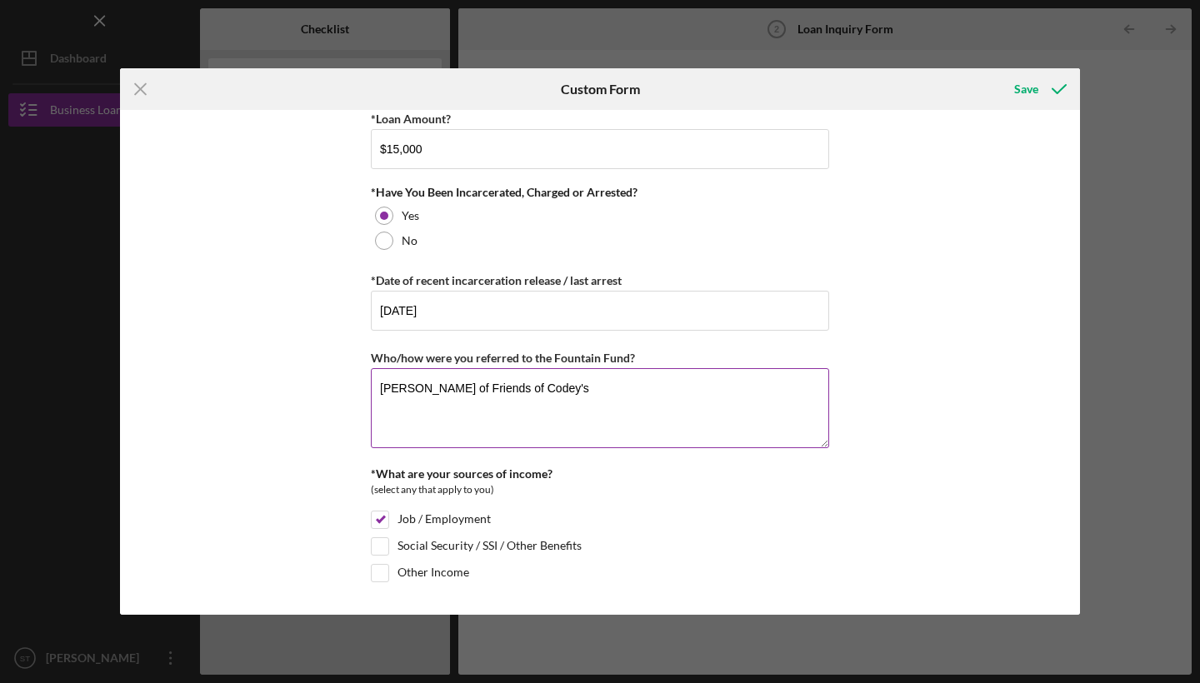
scroll to position [514, 0]
click at [1034, 88] on div "Save" at bounding box center [1026, 89] width 24 height 33
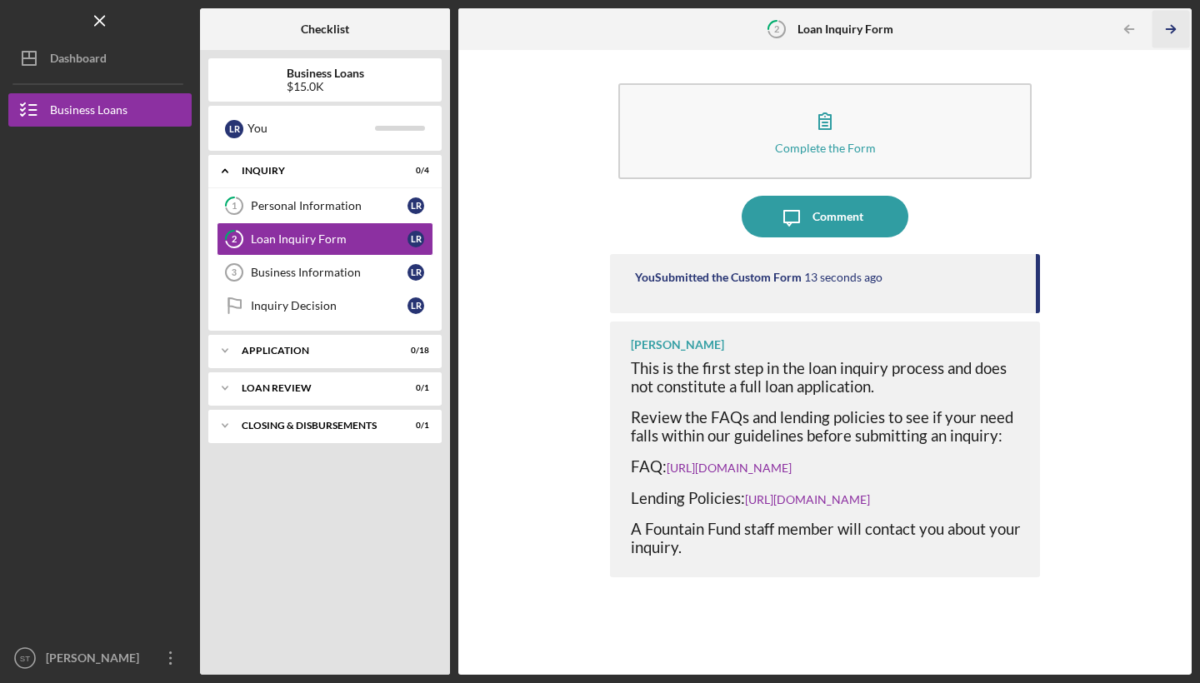
click at [1174, 25] on icon "Icon/Table Pagination Arrow" at bounding box center [1171, 30] width 38 height 38
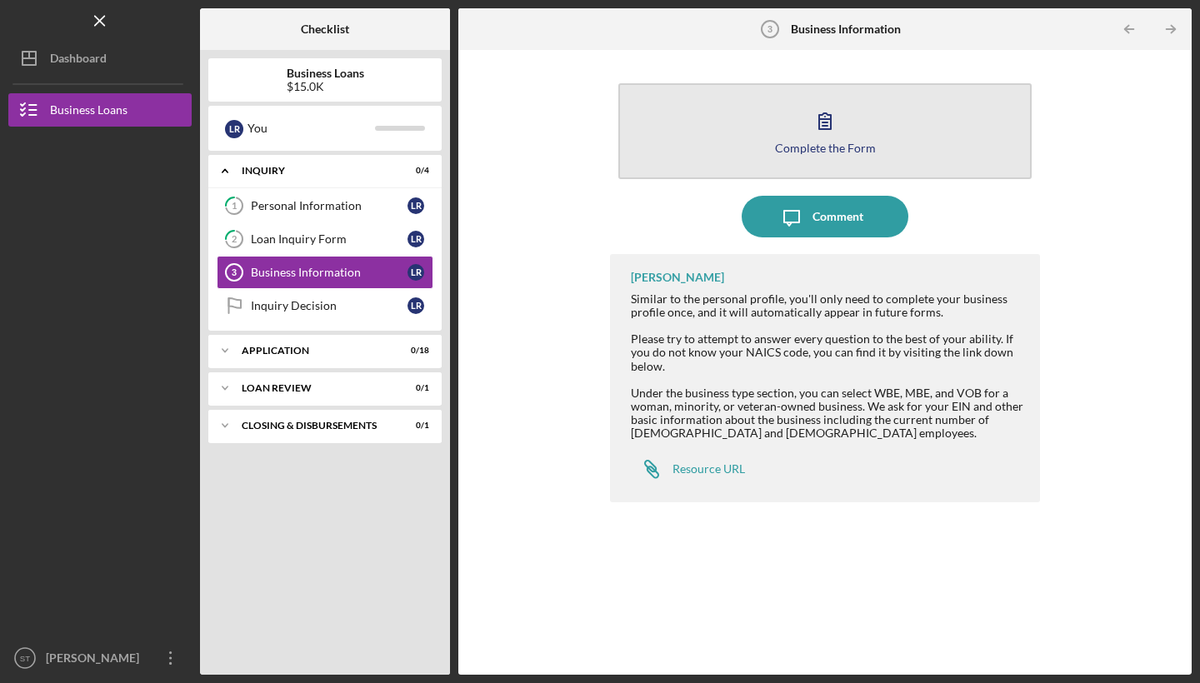
click at [822, 128] on icon "button" at bounding box center [825, 121] width 42 height 42
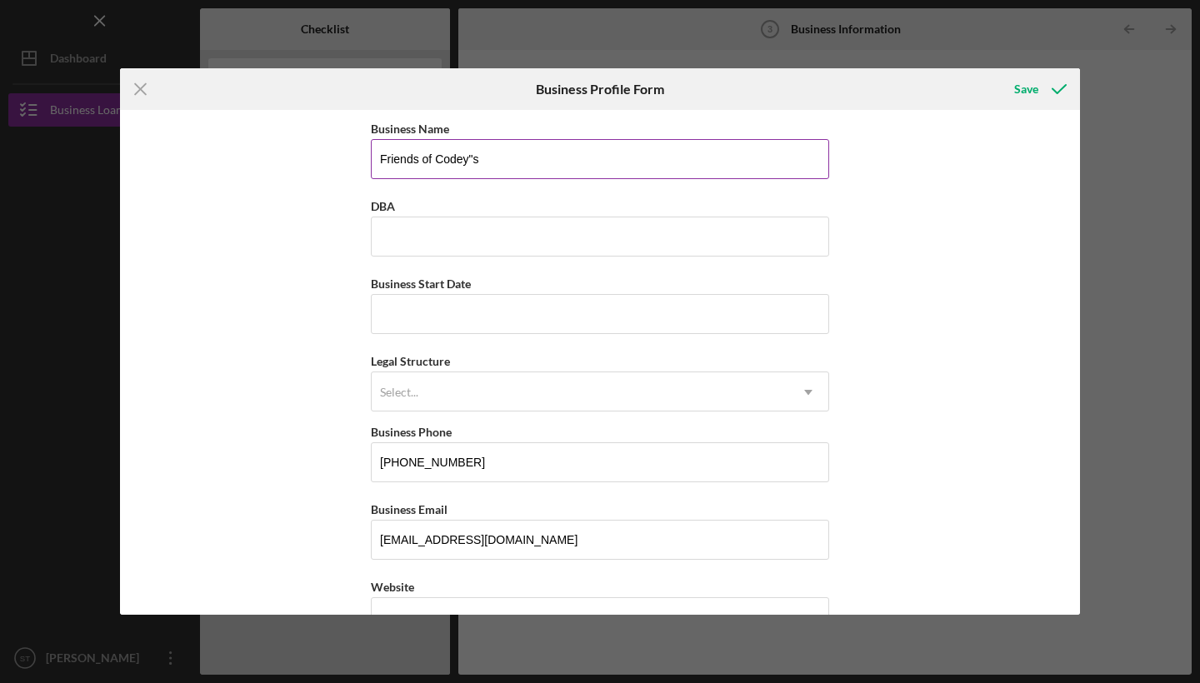
click at [614, 178] on input "Friends of Codey"s" at bounding box center [600, 159] width 458 height 40
type input "s"
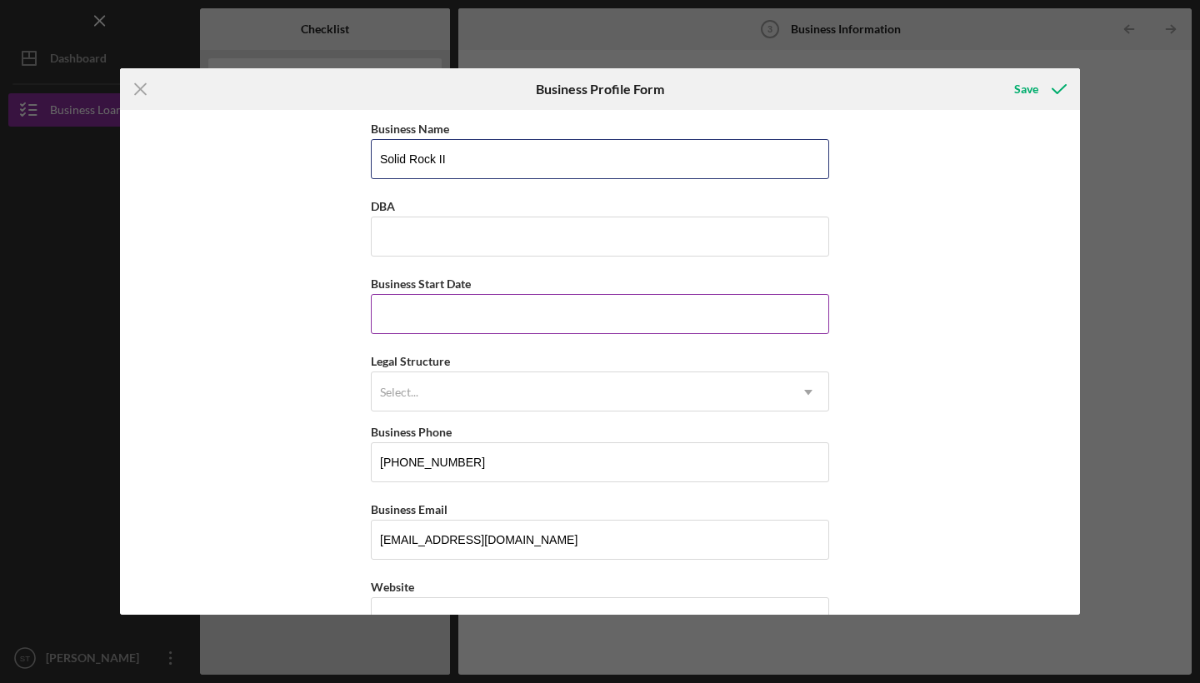
type input "Solid Rock II"
